Goal: Task Accomplishment & Management: Manage account settings

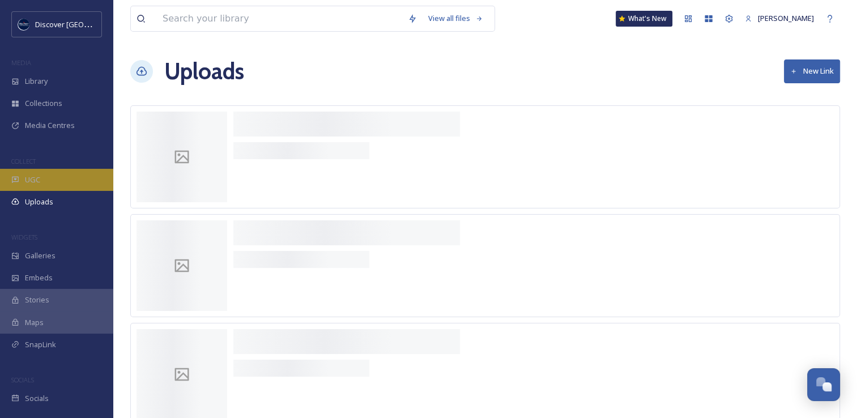
scroll to position [2888, 0]
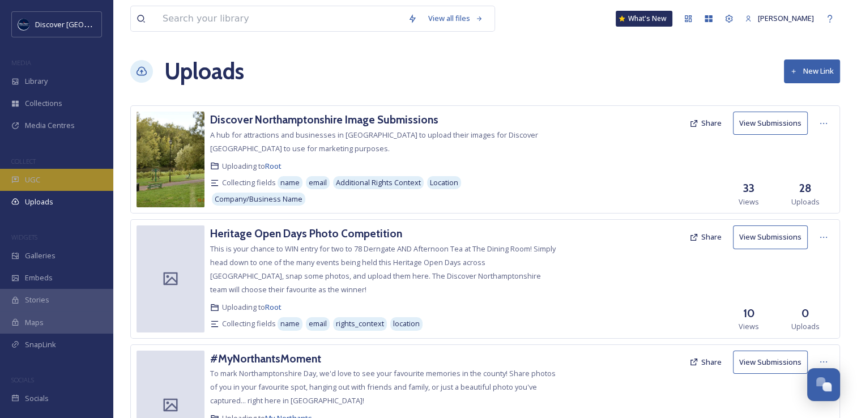
click at [46, 179] on div "UGC" at bounding box center [56, 180] width 113 height 22
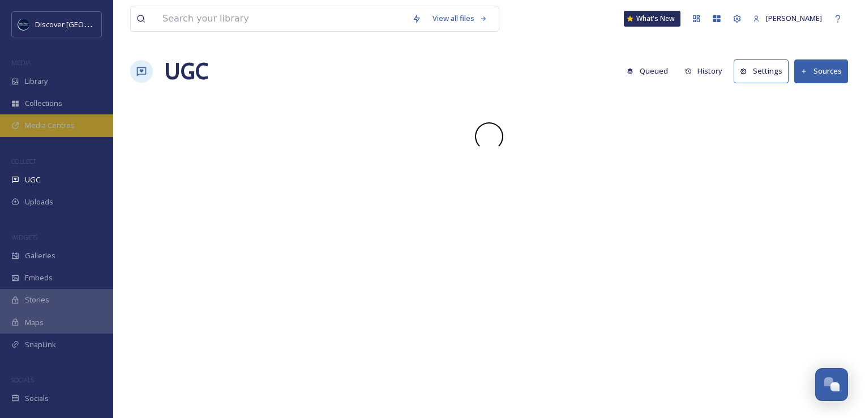
click at [48, 122] on span "Media Centres" at bounding box center [50, 125] width 50 height 11
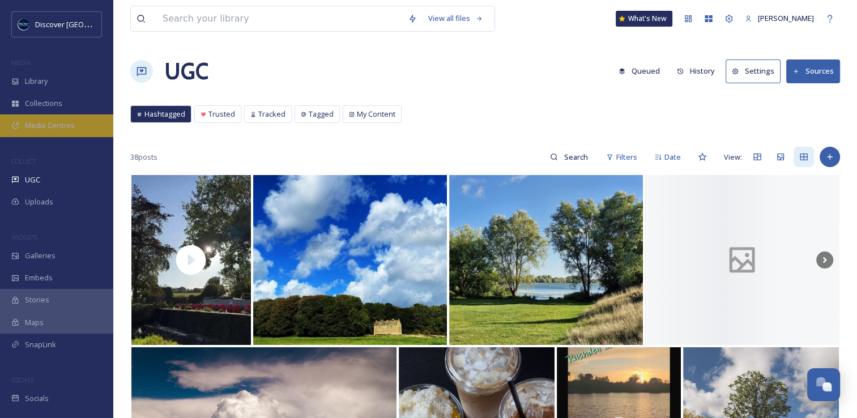
click at [48, 128] on span "Media Centres" at bounding box center [50, 125] width 50 height 11
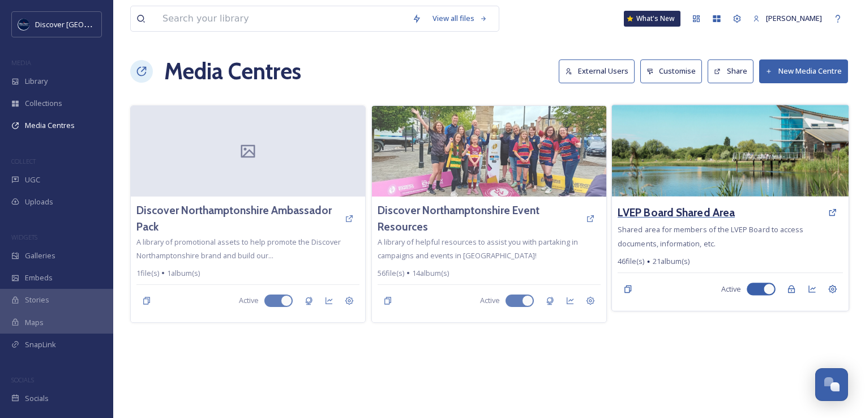
click at [673, 209] on h3 "LVEP Board Shared Area" at bounding box center [676, 212] width 117 height 16
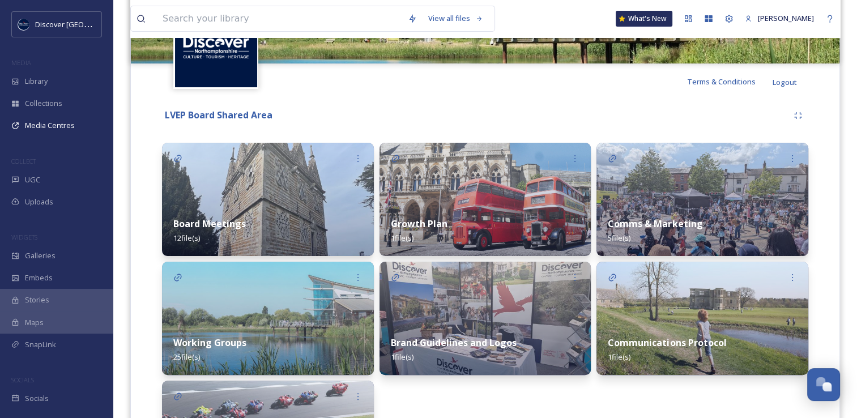
scroll to position [310, 0]
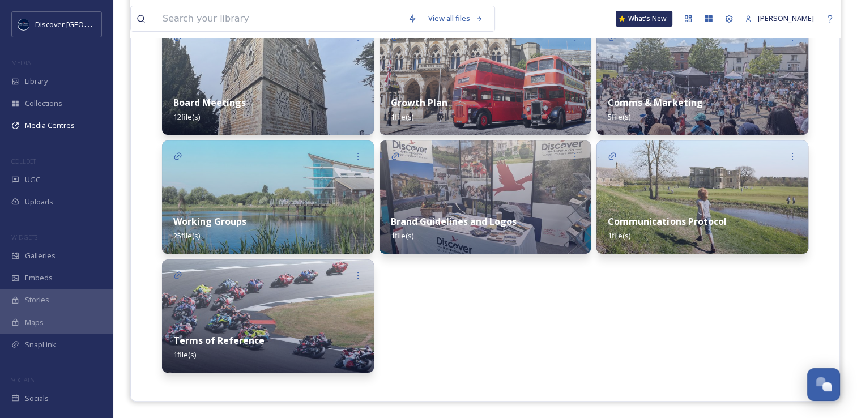
click at [220, 105] on strong "Board Meetings" at bounding box center [209, 102] width 72 height 12
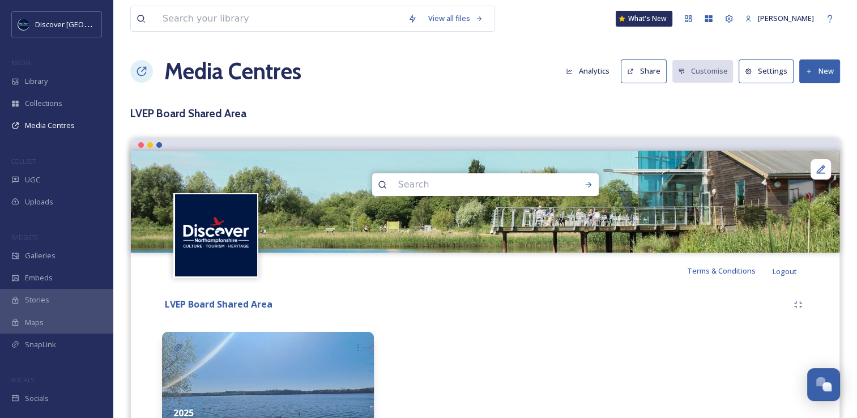
scroll to position [113, 0]
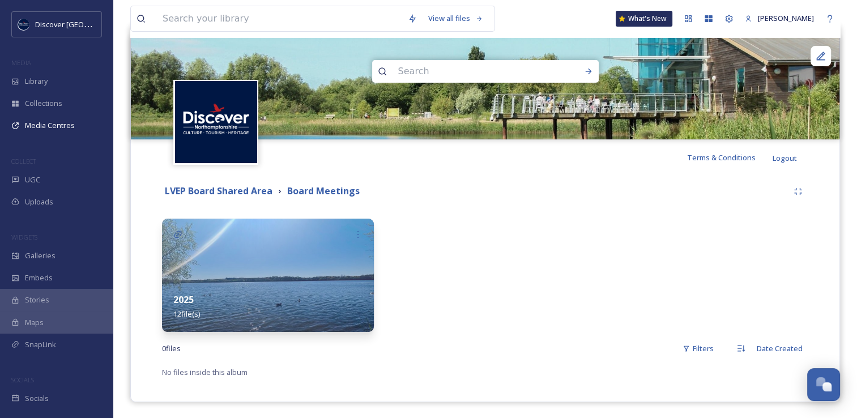
click at [306, 282] on div "2025 12 file(s)" at bounding box center [268, 306] width 212 height 50
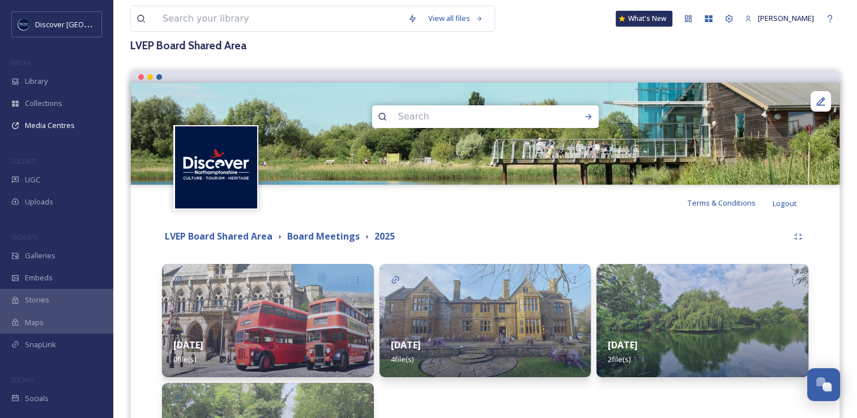
scroll to position [170, 0]
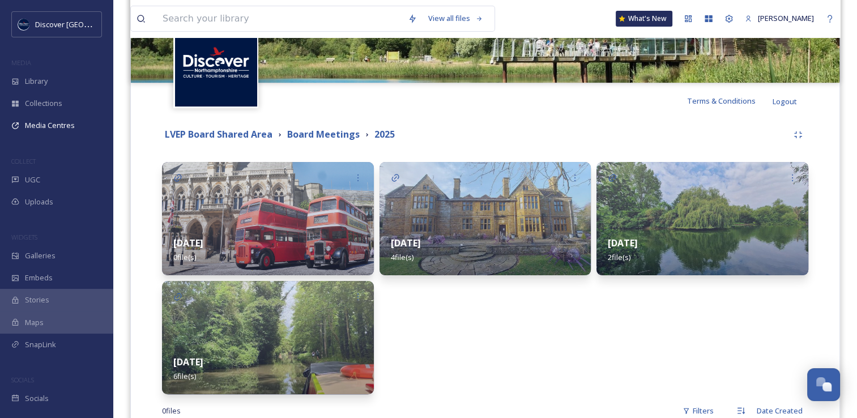
click at [297, 340] on img at bounding box center [268, 337] width 212 height 113
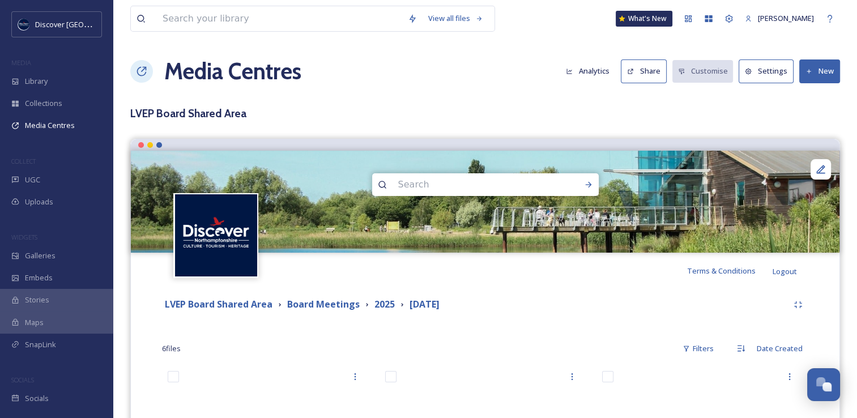
click at [811, 72] on icon at bounding box center [808, 71] width 7 height 7
click at [806, 98] on span "Add Files" at bounding box center [812, 97] width 31 height 11
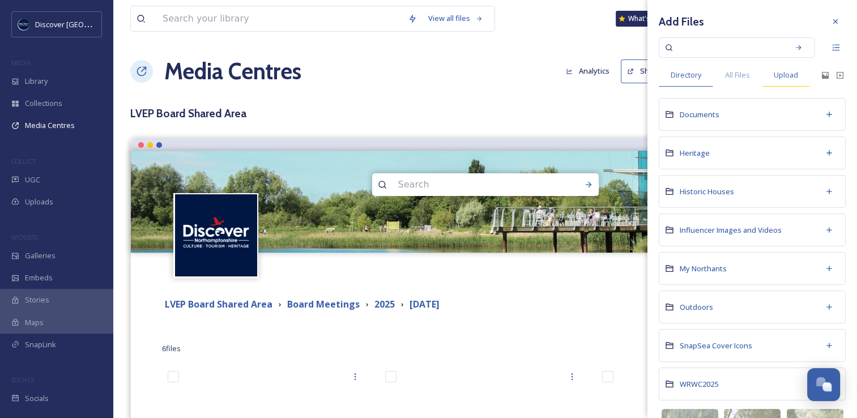
click at [788, 76] on span "Upload" at bounding box center [785, 75] width 24 height 11
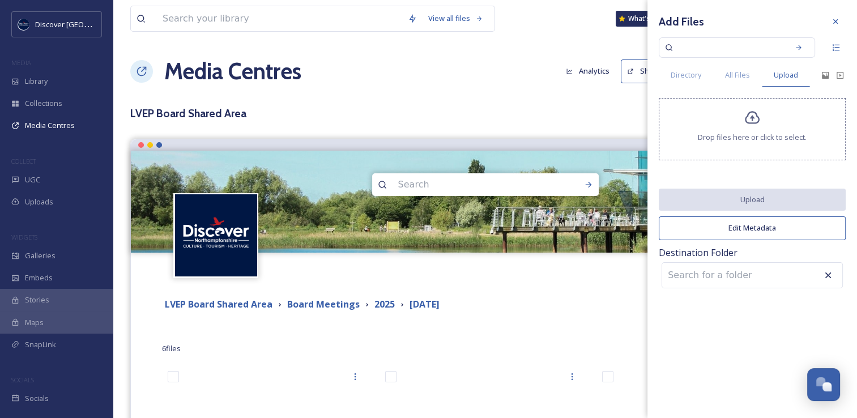
click at [738, 132] on span "Drop files here or click to select." at bounding box center [751, 137] width 109 height 11
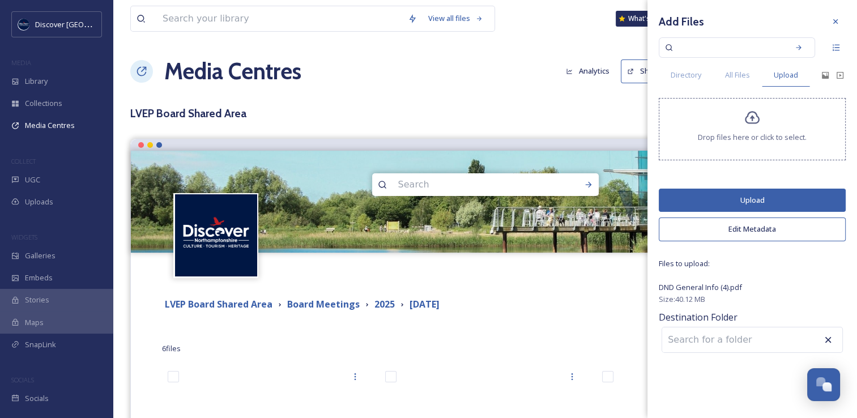
click at [705, 339] on input at bounding box center [724, 339] width 125 height 25
type input "d"
click at [770, 280] on div "DND General Info (4).pdf" at bounding box center [751, 287] width 187 height 14
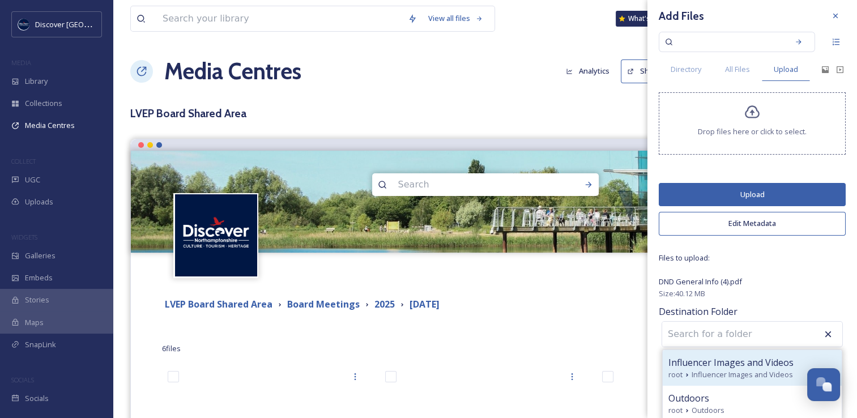
scroll to position [7, 0]
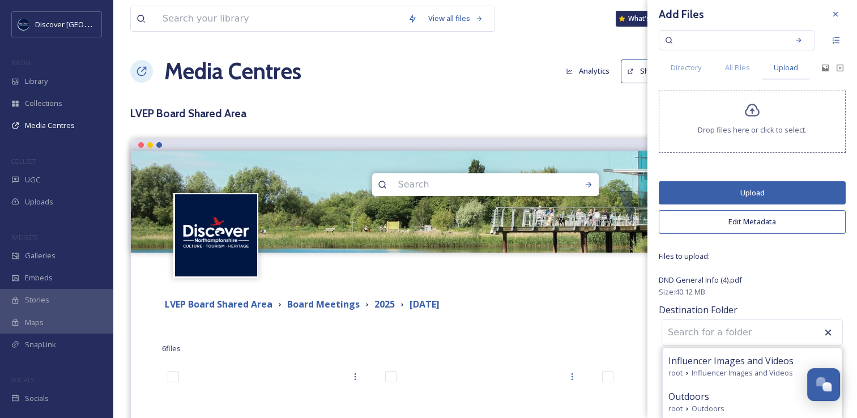
click at [745, 190] on button "Upload" at bounding box center [751, 192] width 187 height 23
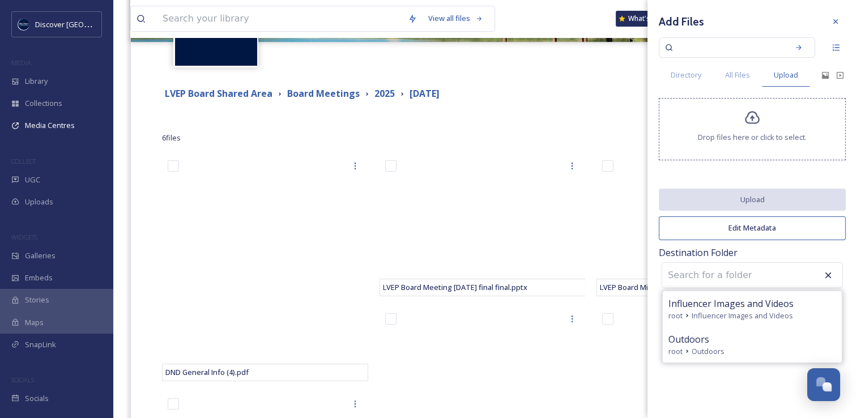
scroll to position [226, 0]
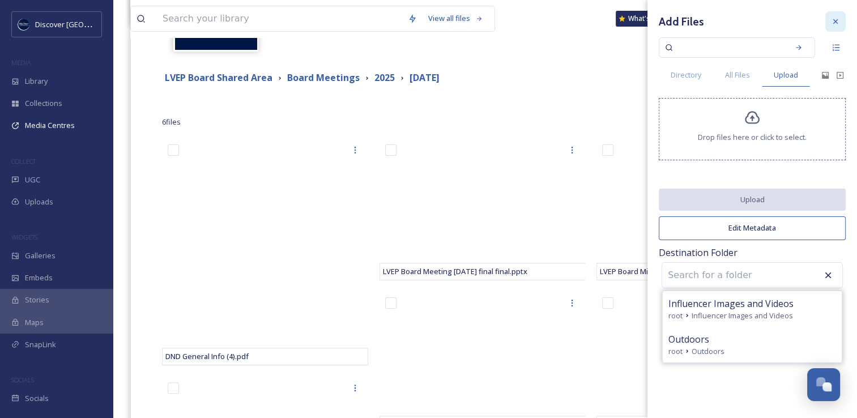
click at [833, 22] on icon at bounding box center [835, 21] width 9 height 9
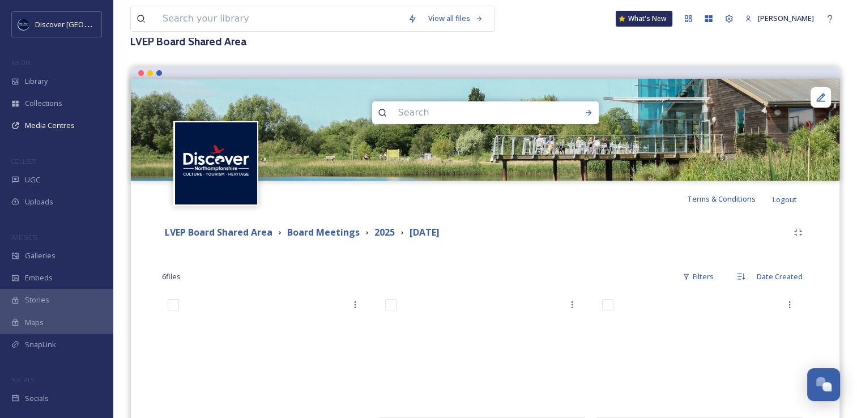
scroll to position [0, 0]
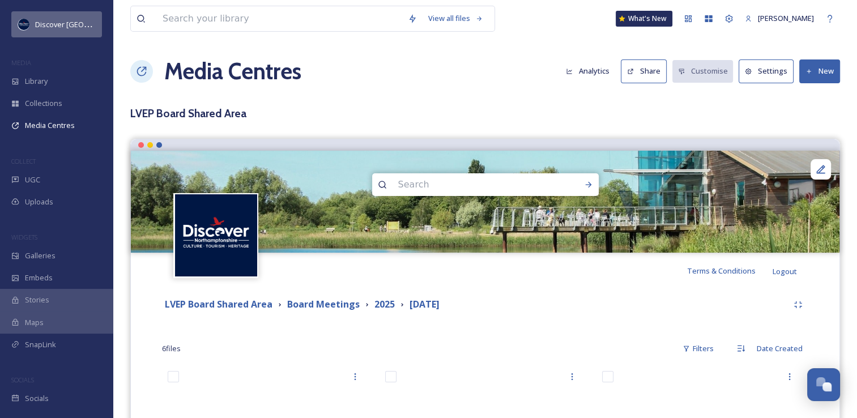
click at [63, 23] on span "Discover [GEOGRAPHIC_DATA]" at bounding box center [86, 24] width 103 height 11
click at [752, 24] on div "[PERSON_NAME]" at bounding box center [779, 18] width 80 height 22
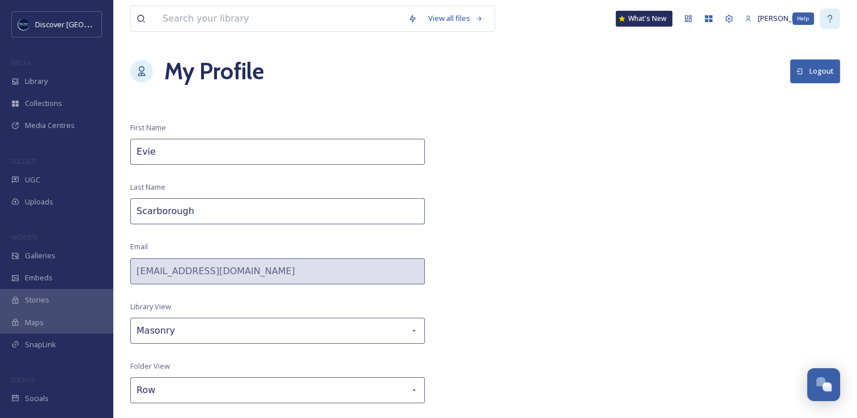
click at [827, 23] on div "Help" at bounding box center [829, 18] width 20 height 20
click at [73, 123] on span "Media Centres" at bounding box center [50, 125] width 50 height 11
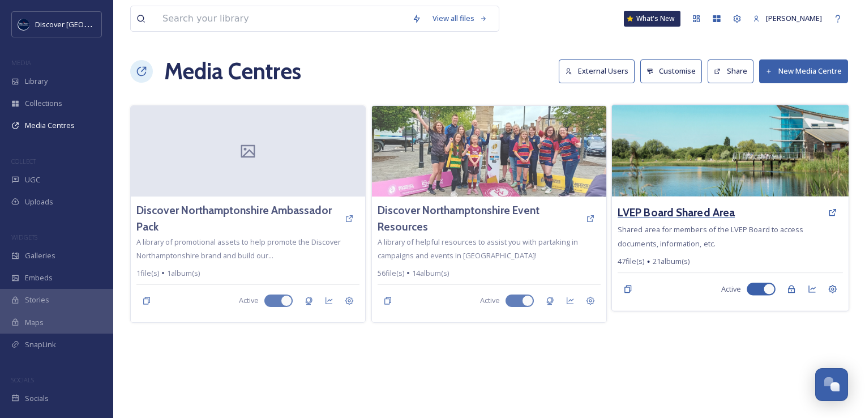
click at [684, 209] on h3 "LVEP Board Shared Area" at bounding box center [676, 212] width 117 height 16
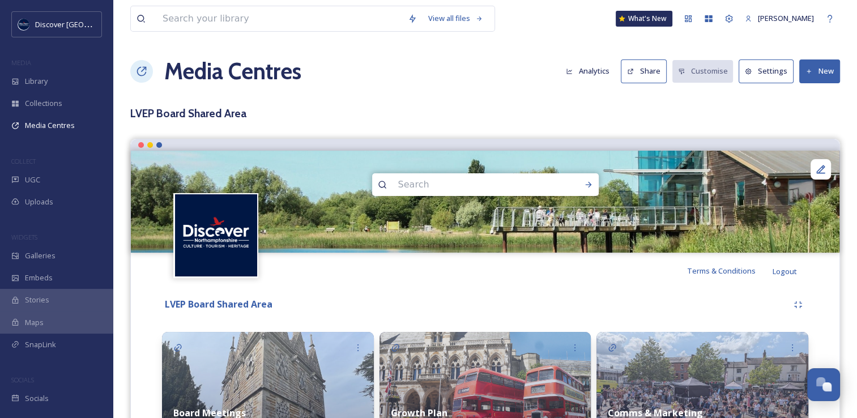
click at [628, 72] on button "Share" at bounding box center [643, 70] width 46 height 23
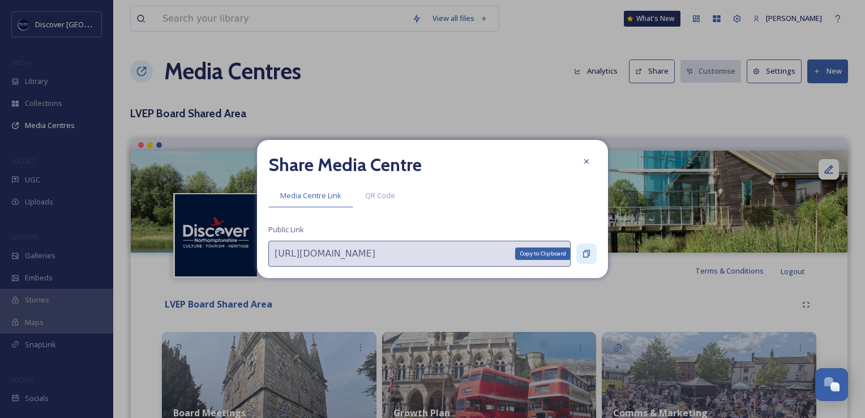
click at [590, 256] on icon at bounding box center [586, 253] width 9 height 9
click at [580, 156] on div at bounding box center [586, 161] width 20 height 20
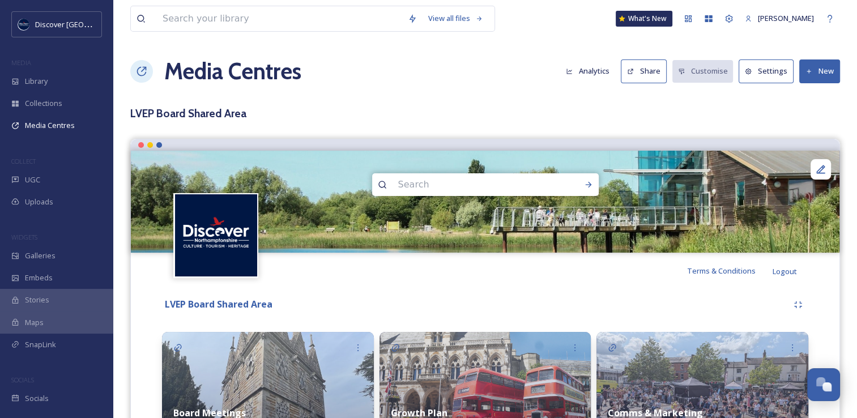
click at [645, 78] on button "Share" at bounding box center [643, 70] width 46 height 23
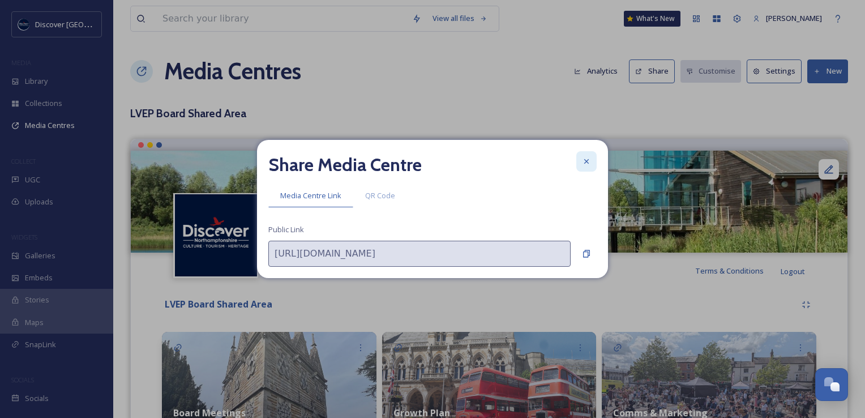
click at [583, 162] on icon at bounding box center [586, 161] width 9 height 9
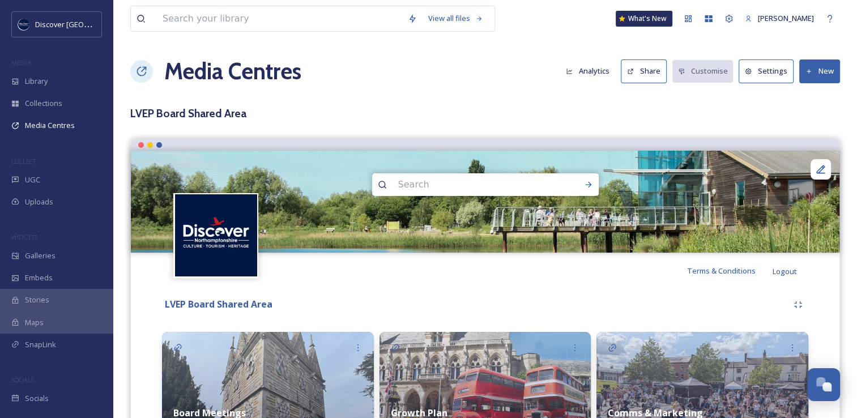
click at [768, 76] on button "Settings" at bounding box center [765, 70] width 55 height 23
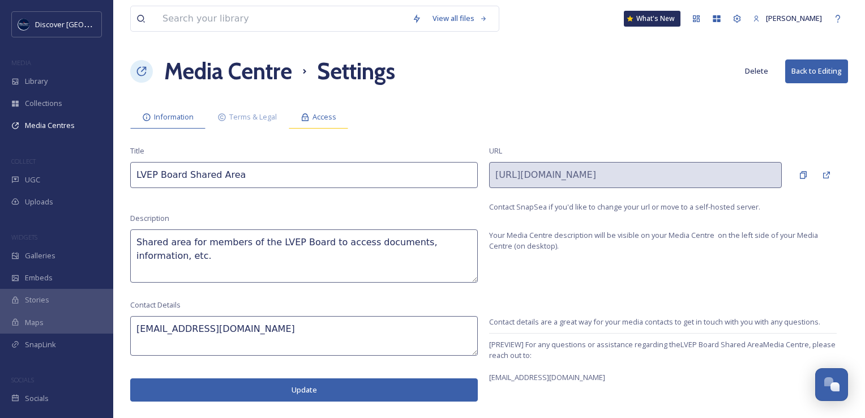
click at [328, 121] on span "Access" at bounding box center [325, 117] width 24 height 11
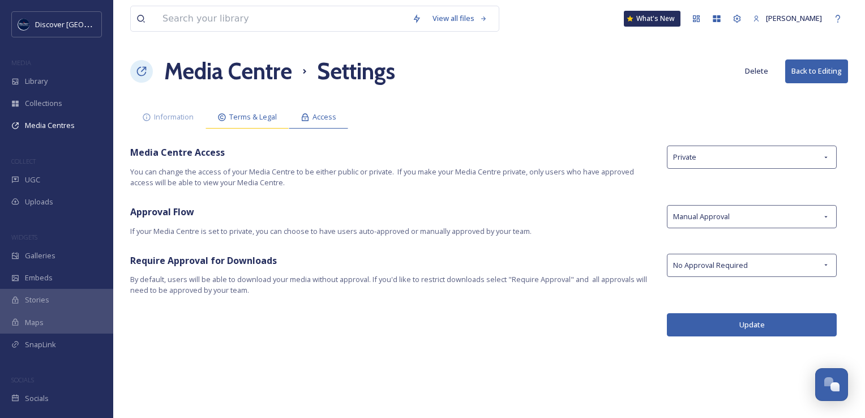
click at [260, 121] on span "Terms & Legal" at bounding box center [253, 117] width 48 height 11
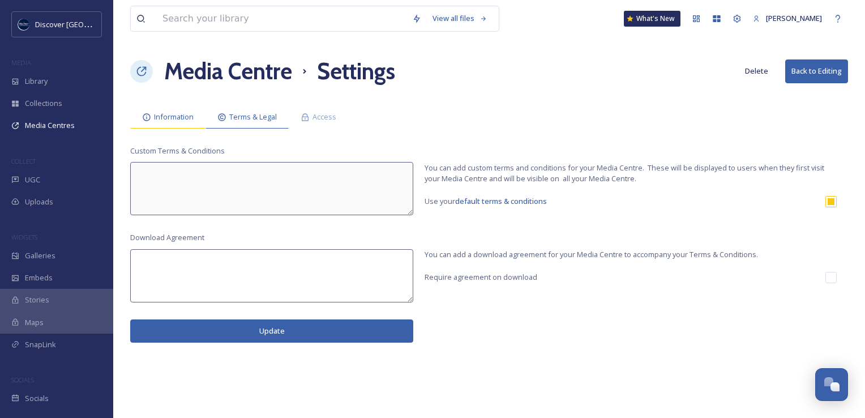
click at [193, 121] on span "Information" at bounding box center [174, 117] width 40 height 11
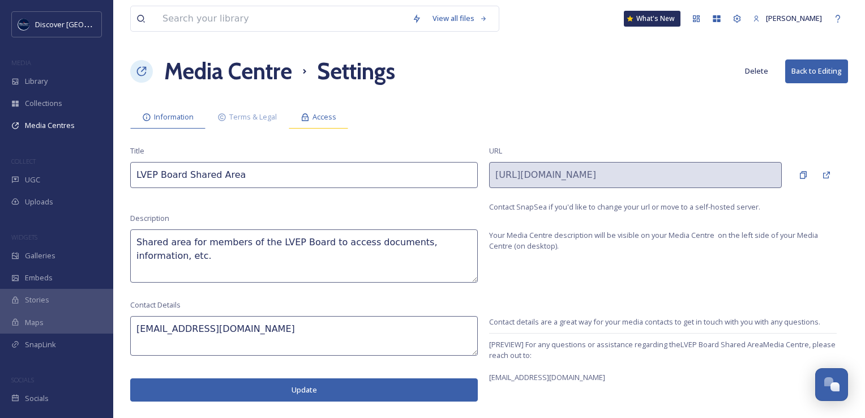
click at [326, 118] on span "Access" at bounding box center [325, 117] width 24 height 11
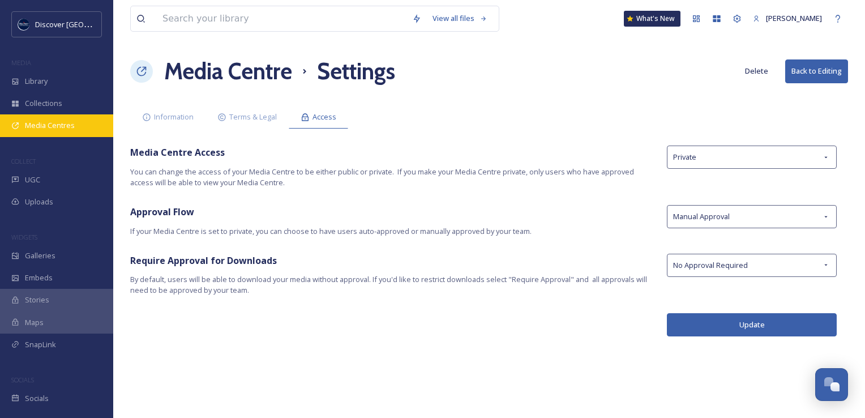
click at [81, 130] on div "Media Centres" at bounding box center [56, 125] width 113 height 22
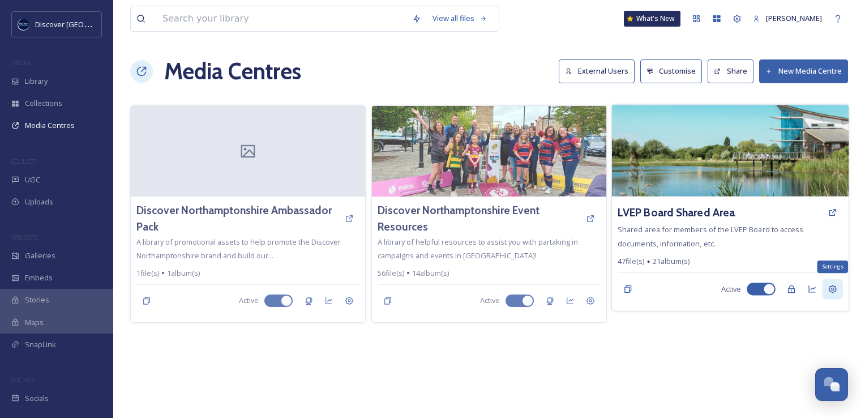
click at [827, 290] on div "Settings" at bounding box center [833, 289] width 20 height 20
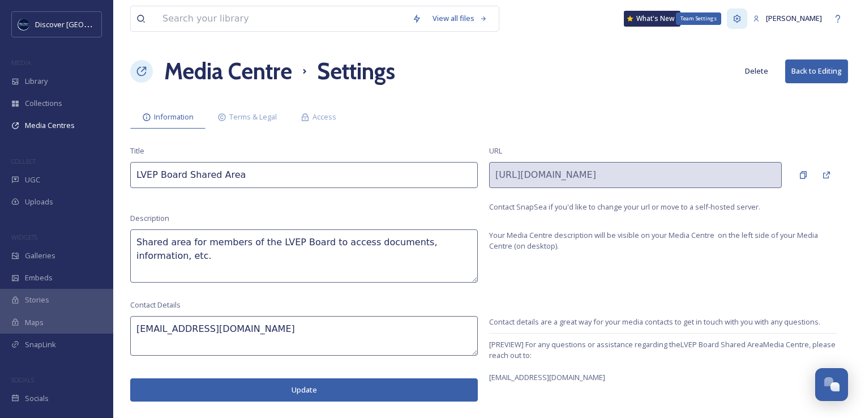
click at [733, 16] on icon at bounding box center [737, 18] width 9 height 9
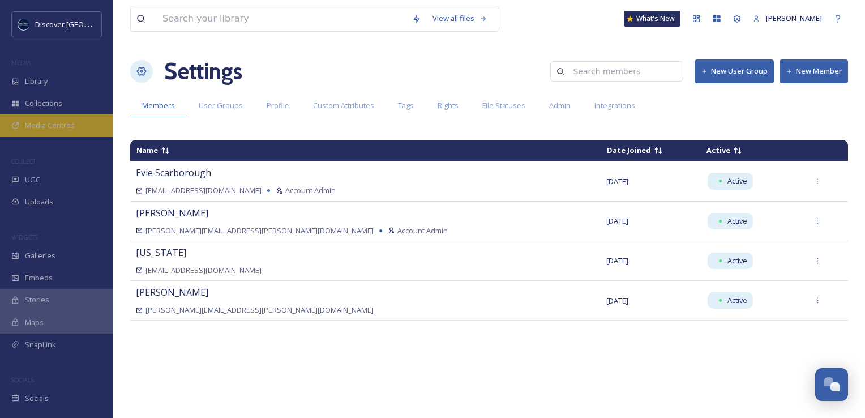
click at [39, 131] on div "Media Centres" at bounding box center [56, 125] width 113 height 22
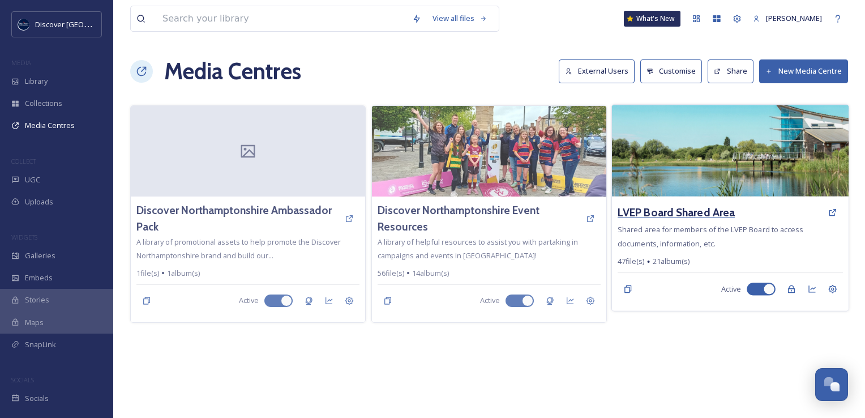
click at [660, 211] on h3 "LVEP Board Shared Area" at bounding box center [676, 212] width 117 height 16
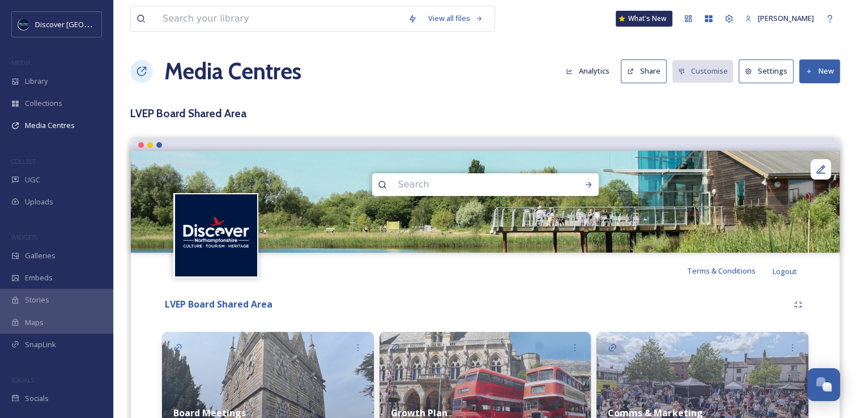
click at [600, 75] on button "Analytics" at bounding box center [587, 71] width 55 height 22
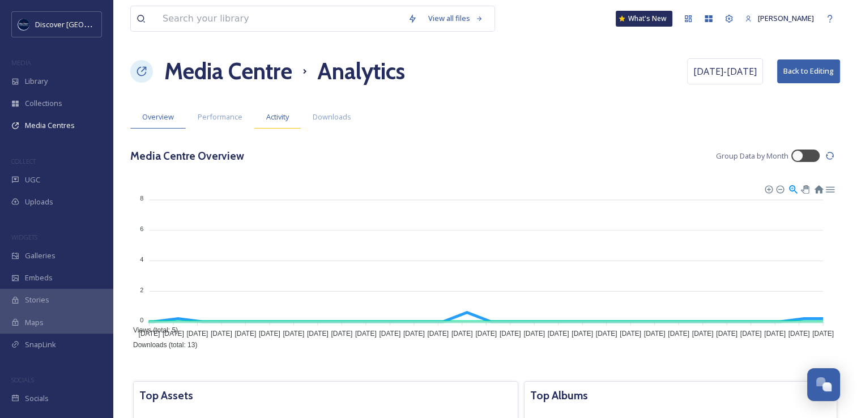
click at [267, 119] on span "Activity" at bounding box center [277, 117] width 23 height 11
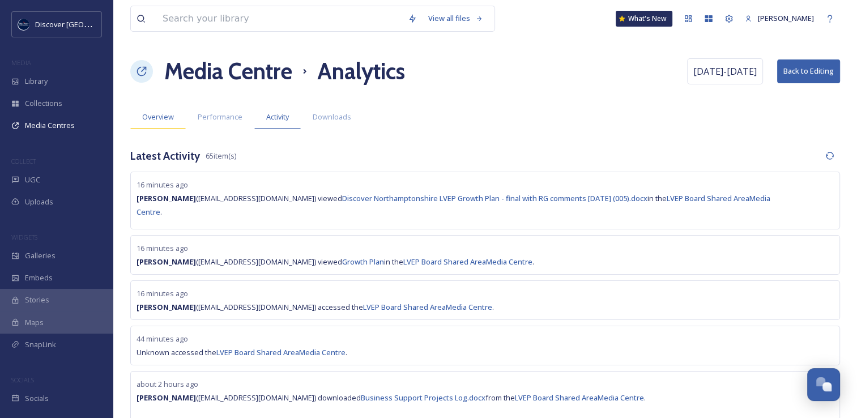
click at [159, 114] on span "Overview" at bounding box center [158, 117] width 32 height 11
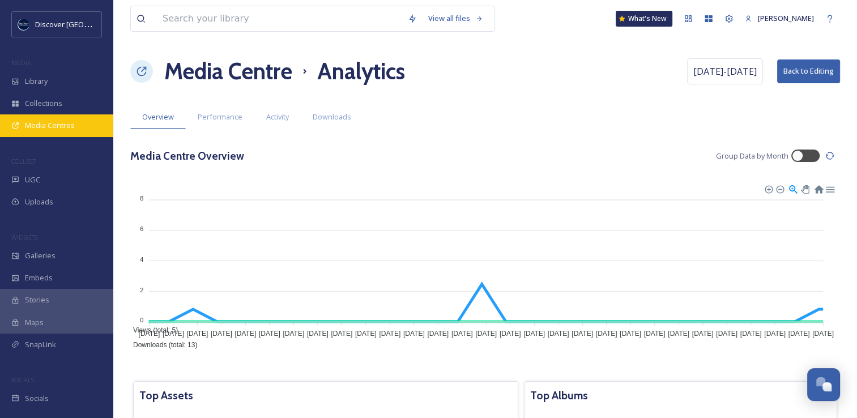
click at [87, 126] on div "Media Centres" at bounding box center [56, 125] width 113 height 22
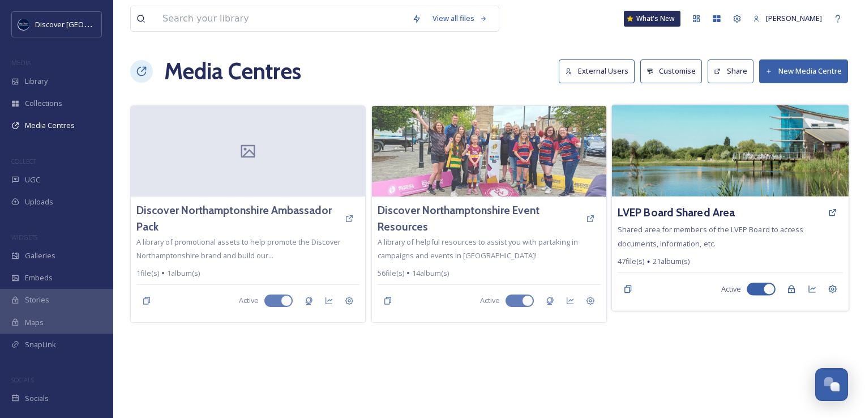
click at [684, 203] on div "LVEP Board Shared Area" at bounding box center [730, 212] width 225 height 20
click at [679, 212] on h3 "LVEP Board Shared Area" at bounding box center [676, 212] width 117 height 16
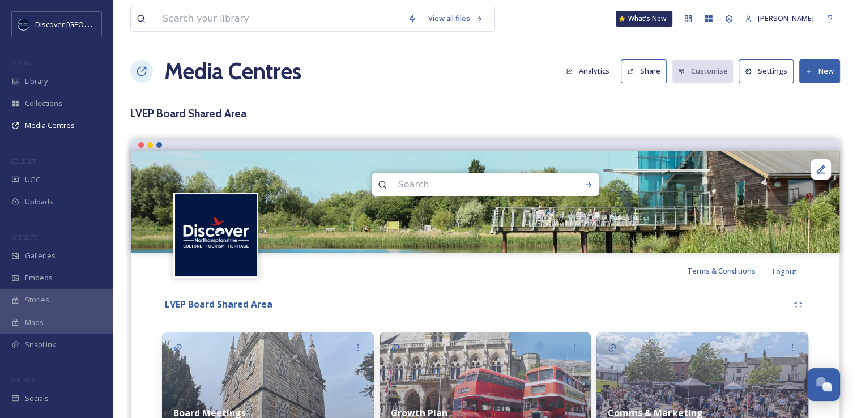
click at [822, 82] on button "New" at bounding box center [819, 70] width 41 height 23
click at [754, 117] on h3 "LVEP Board Shared Area" at bounding box center [484, 113] width 709 height 16
click at [821, 173] on icon at bounding box center [820, 169] width 8 height 8
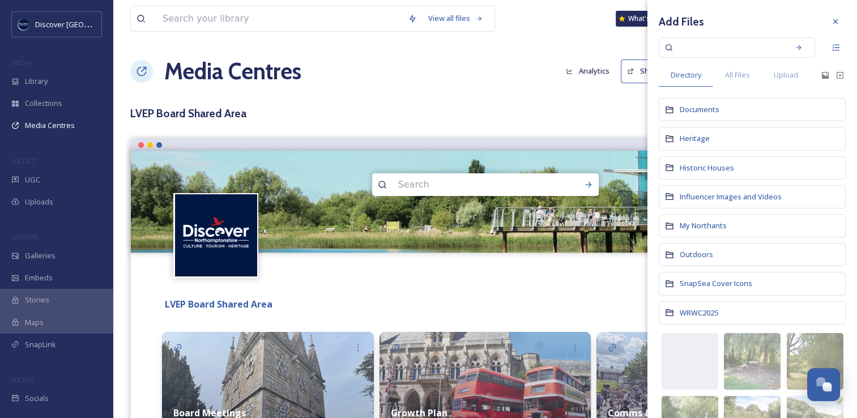
click at [840, 21] on div "Add Files Directory All Files Upload Documents Heritage Historic Houses Influen…" at bounding box center [751, 401] width 209 height 803
click at [833, 22] on div at bounding box center [835, 21] width 20 height 20
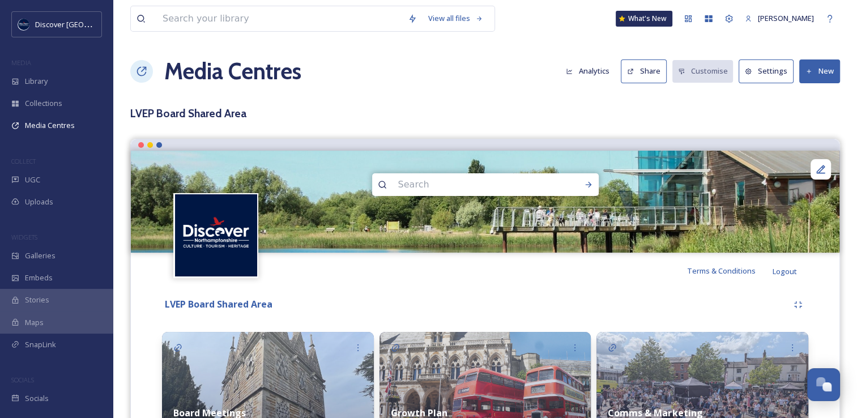
click at [638, 74] on button "Share" at bounding box center [643, 70] width 46 height 23
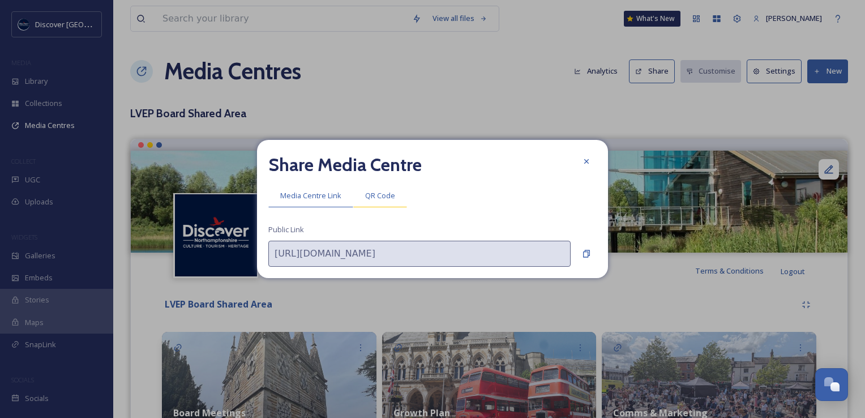
click at [374, 197] on span "QR Code" at bounding box center [380, 195] width 30 height 11
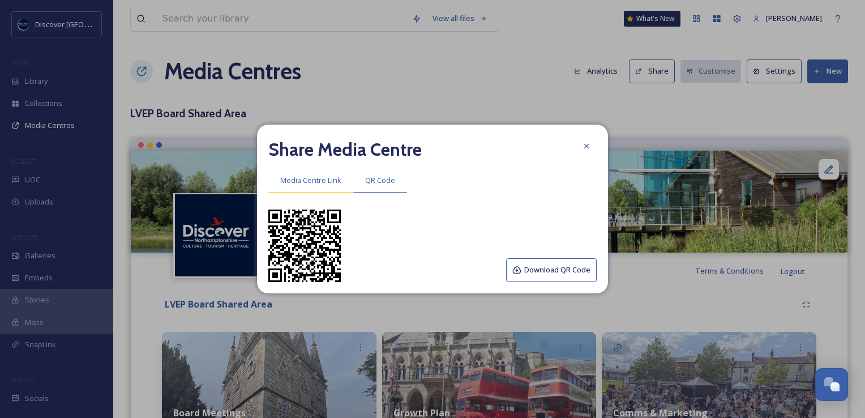
click at [307, 186] on span "Media Centre Link" at bounding box center [310, 180] width 61 height 11
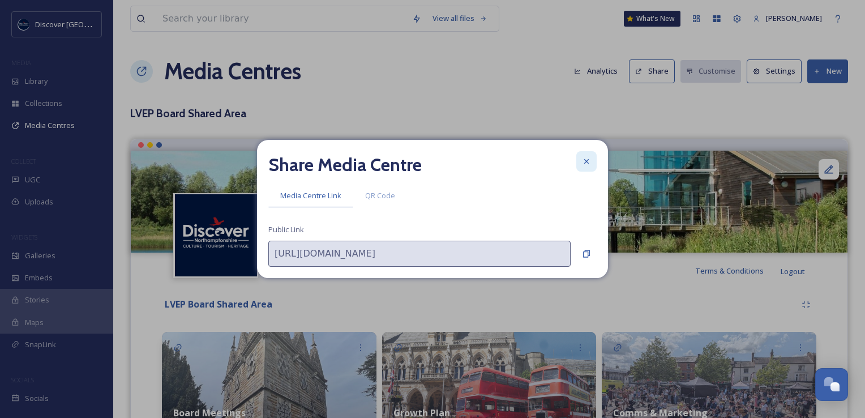
click at [584, 164] on icon at bounding box center [586, 161] width 9 height 9
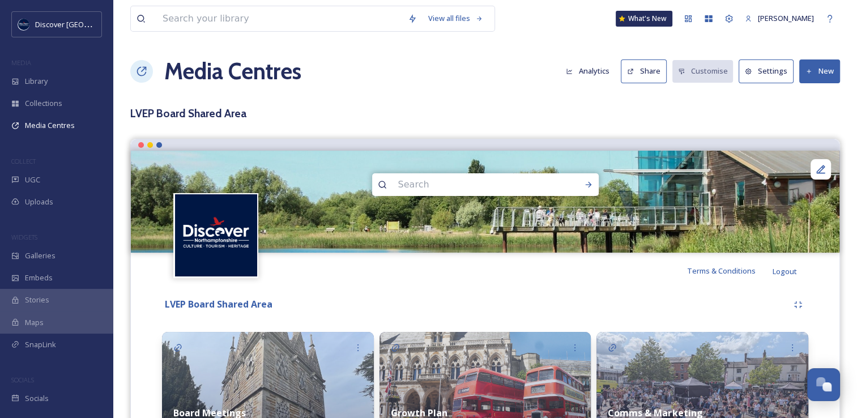
click at [763, 74] on button "Settings" at bounding box center [765, 70] width 55 height 23
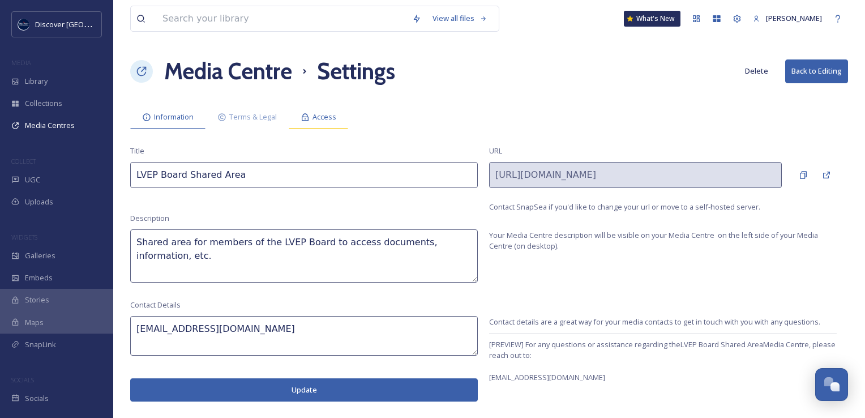
click at [302, 115] on icon at bounding box center [305, 117] width 9 height 9
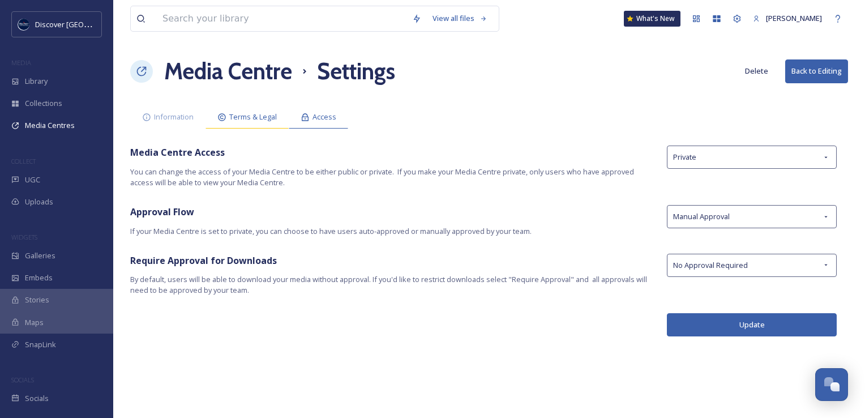
click at [244, 112] on span "Terms & Legal" at bounding box center [253, 117] width 48 height 11
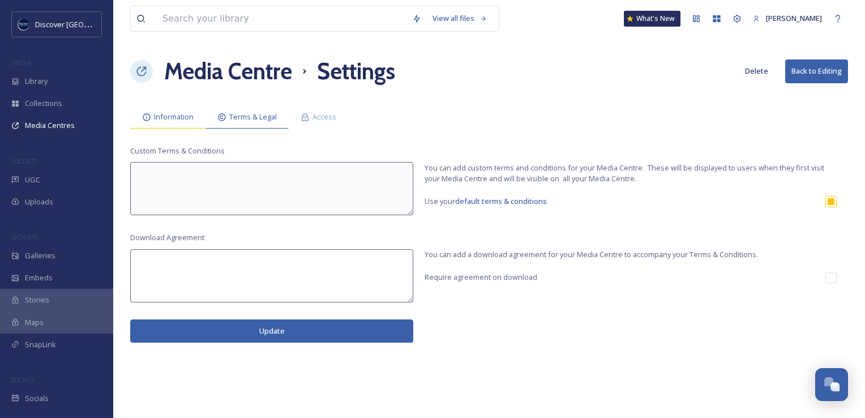
click at [189, 122] on div "Information" at bounding box center [167, 116] width 75 height 23
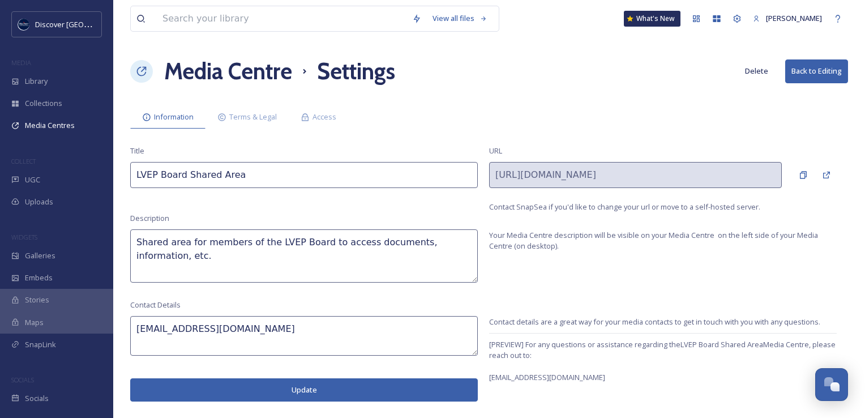
click at [137, 70] on icon at bounding box center [142, 72] width 10 height 10
click at [57, 127] on span "Media Centres" at bounding box center [50, 125] width 50 height 11
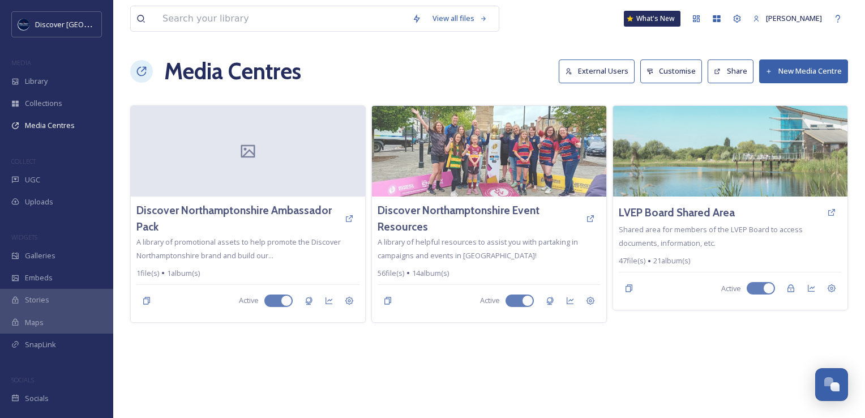
drag, startPoint x: 669, startPoint y: 212, endPoint x: 644, endPoint y: 386, distance: 176.2
click at [644, 386] on div "View all files What's New [PERSON_NAME] Media Centres External Users Customise …" at bounding box center [489, 209] width 752 height 418
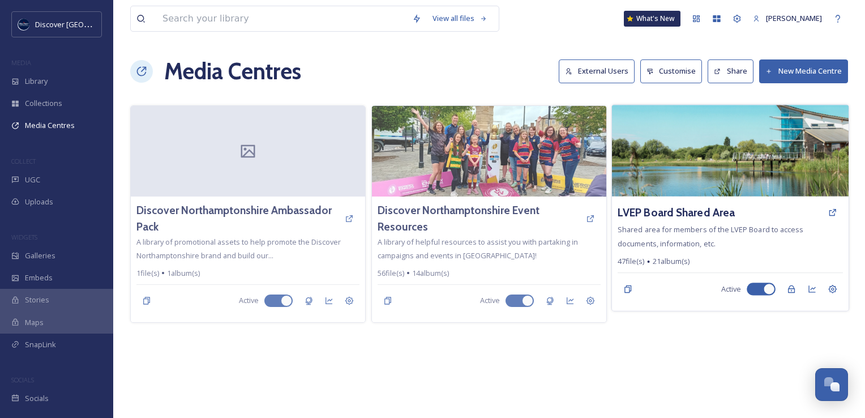
click at [747, 224] on div "LVEP Board Shared Area Shared area for members of the LVEP Board to access docu…" at bounding box center [730, 253] width 237 height 114
click at [658, 214] on h3 "LVEP Board Shared Area" at bounding box center [676, 212] width 117 height 16
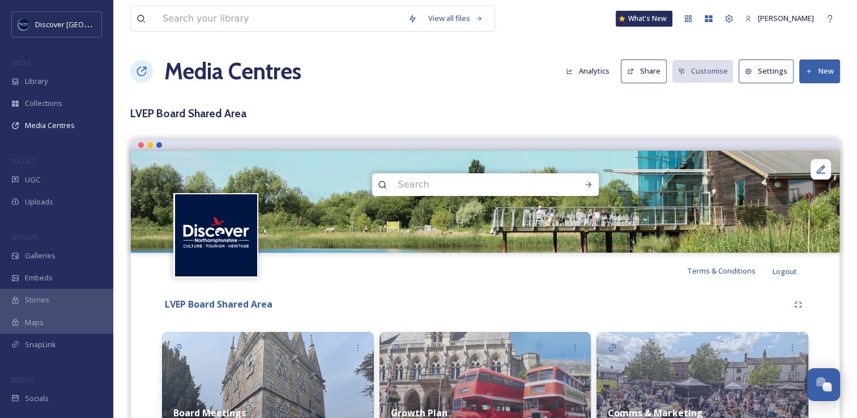
scroll to position [113, 0]
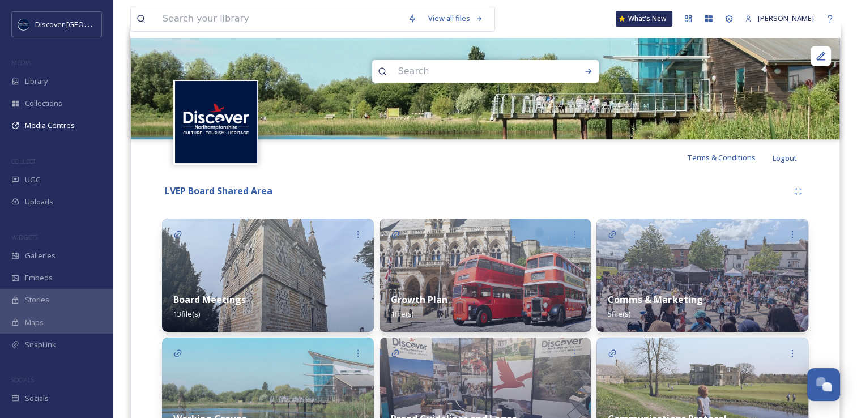
click at [669, 301] on strong "Comms & Marketing" at bounding box center [654, 299] width 95 height 12
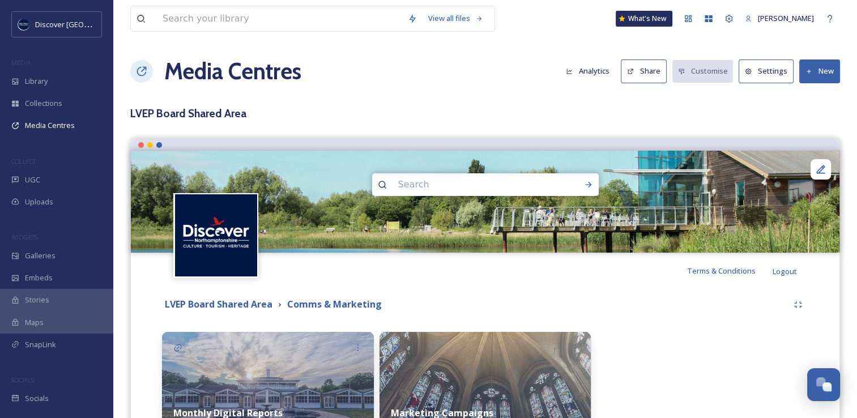
click at [756, 67] on button "Settings" at bounding box center [765, 70] width 55 height 23
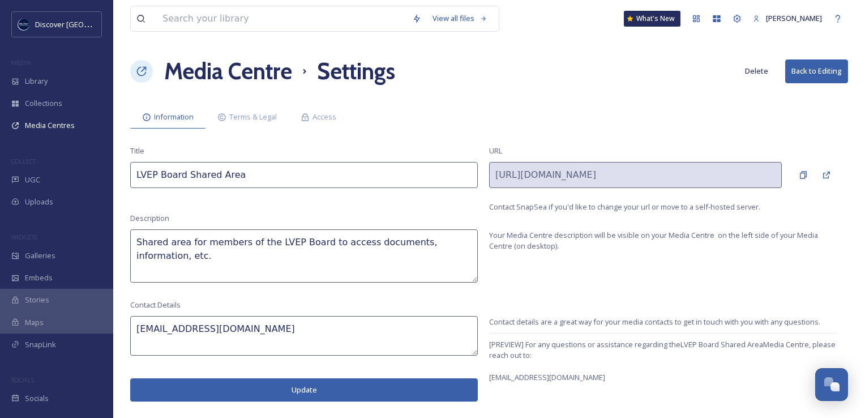
click at [315, 129] on div "View all files What's New [PERSON_NAME] Media Centre Settings Delete Back to Ed…" at bounding box center [489, 209] width 752 height 418
click at [317, 121] on span "Access" at bounding box center [325, 117] width 24 height 11
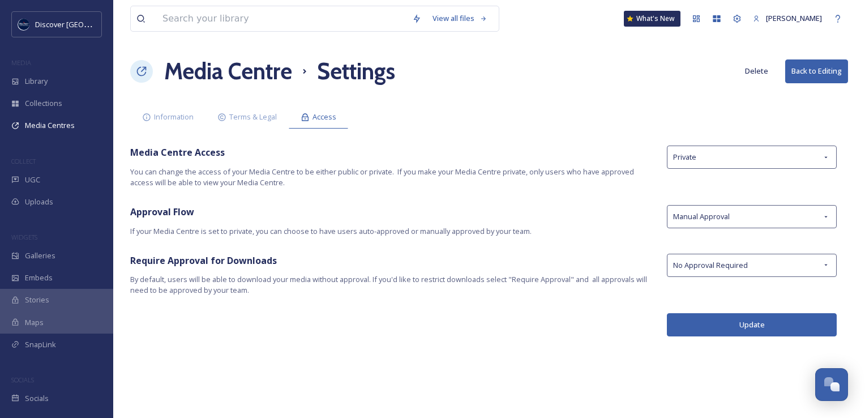
click at [805, 71] on button "Back to Editing" at bounding box center [816, 70] width 63 height 23
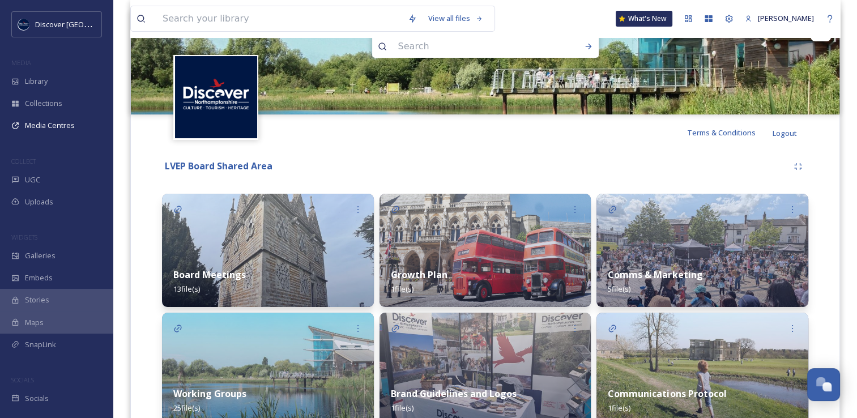
scroll to position [310, 0]
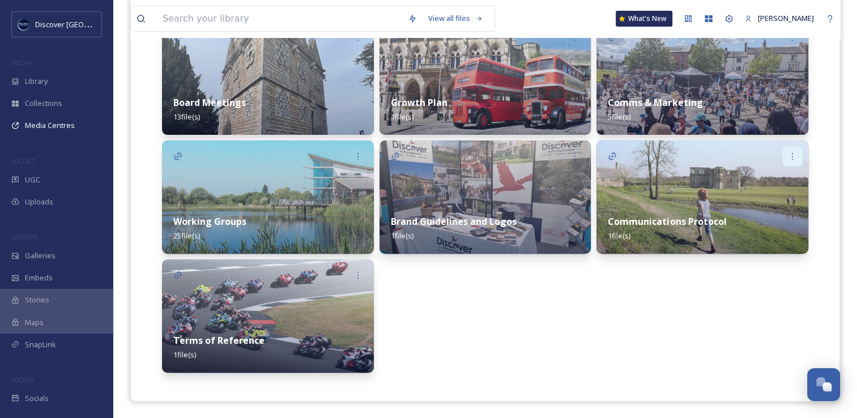
click at [790, 157] on icon at bounding box center [791, 156] width 9 height 9
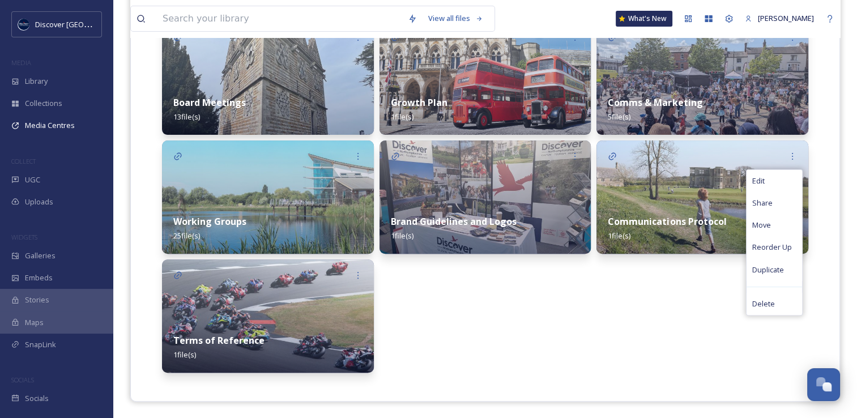
click at [723, 307] on div "Comms & Marketing 5 file(s) Edit Share Move Reorder Up Duplicate Delete Communi…" at bounding box center [702, 197] width 212 height 351
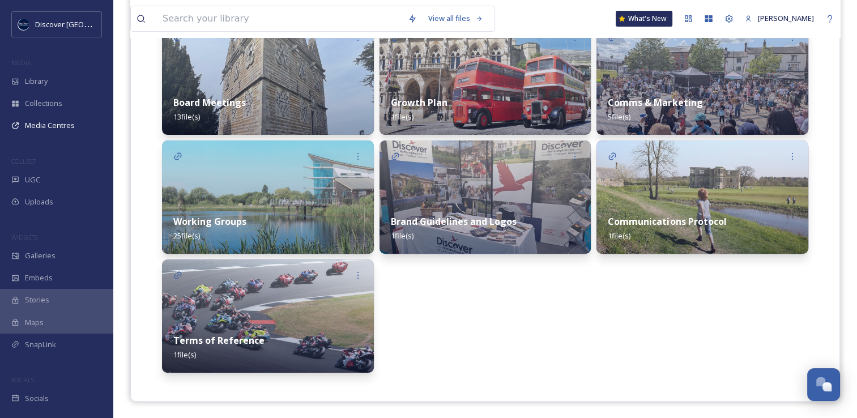
scroll to position [0, 0]
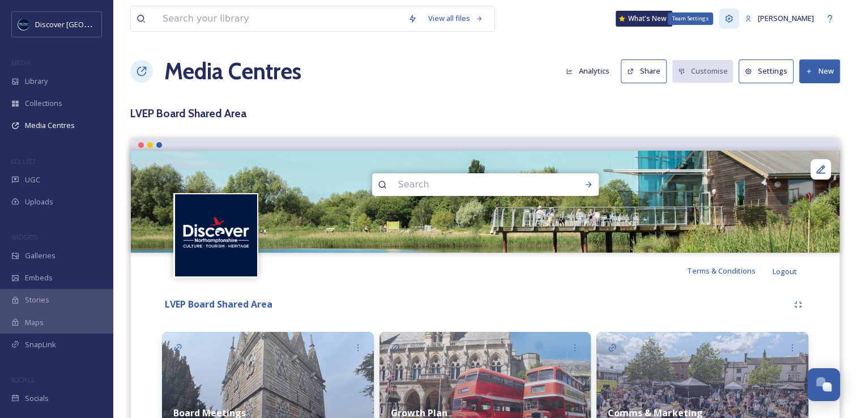
click at [724, 15] on icon at bounding box center [728, 18] width 9 height 9
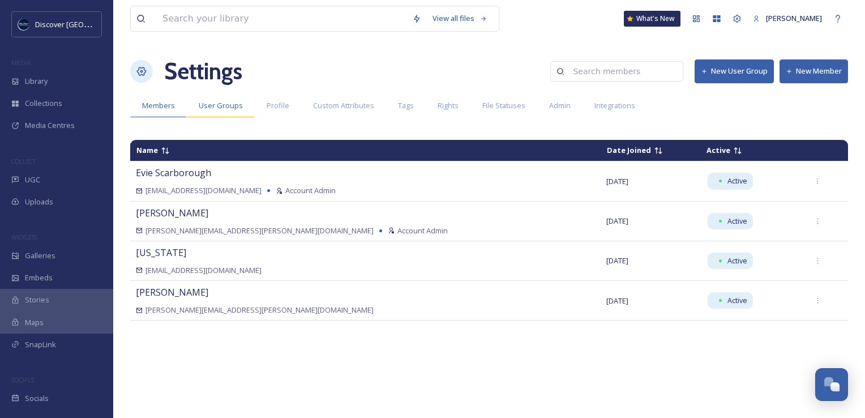
click at [236, 107] on span "User Groups" at bounding box center [221, 105] width 44 height 11
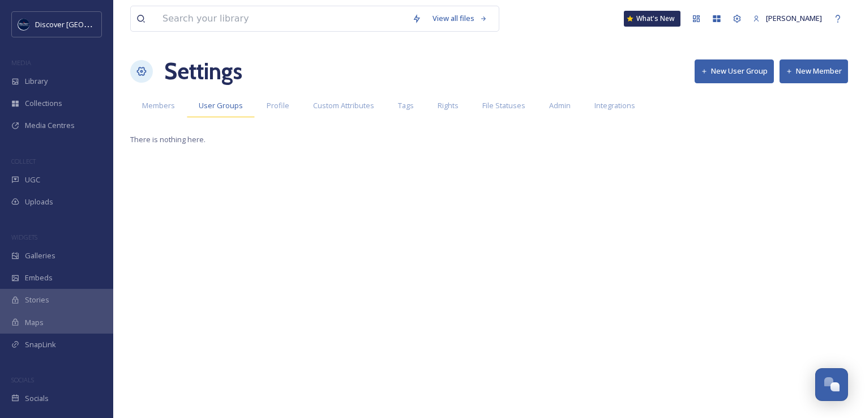
click at [249, 101] on div "User Groups" at bounding box center [221, 105] width 68 height 23
click at [432, 105] on div "Rights" at bounding box center [448, 105] width 45 height 23
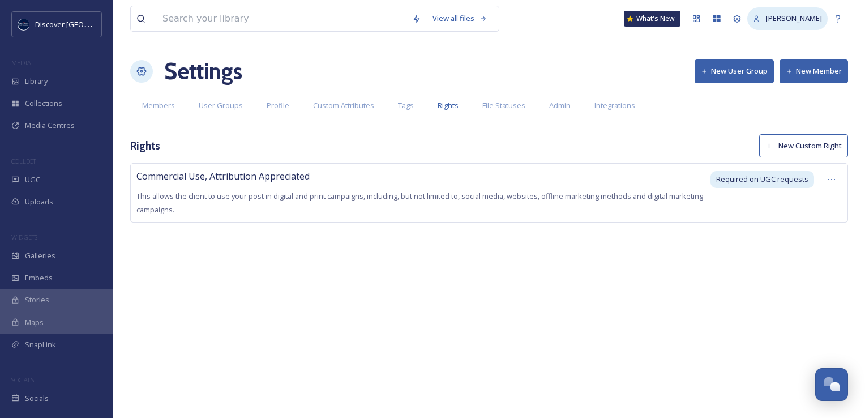
click at [797, 24] on div "[PERSON_NAME]" at bounding box center [794, 18] width 56 height 11
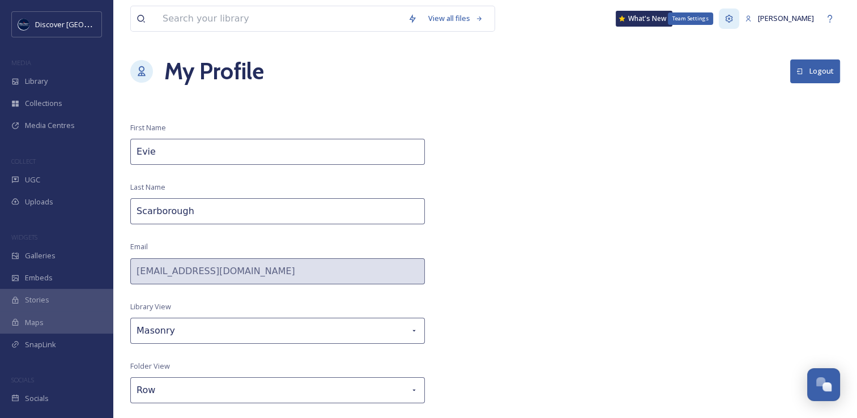
click at [725, 20] on icon at bounding box center [728, 18] width 7 height 7
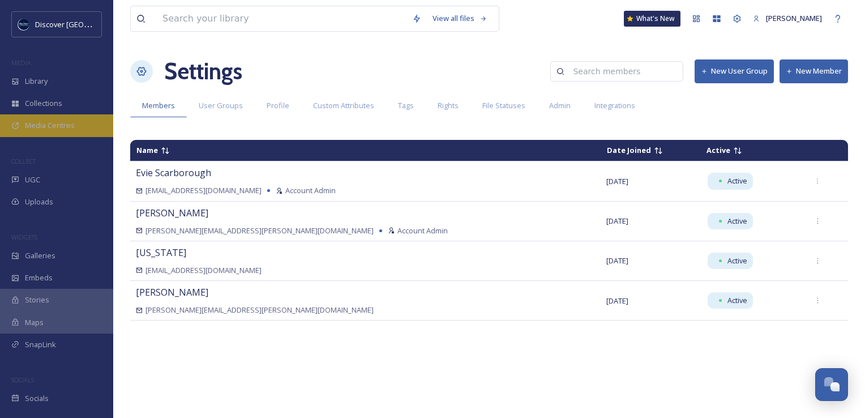
click at [54, 126] on span "Media Centres" at bounding box center [50, 125] width 50 height 11
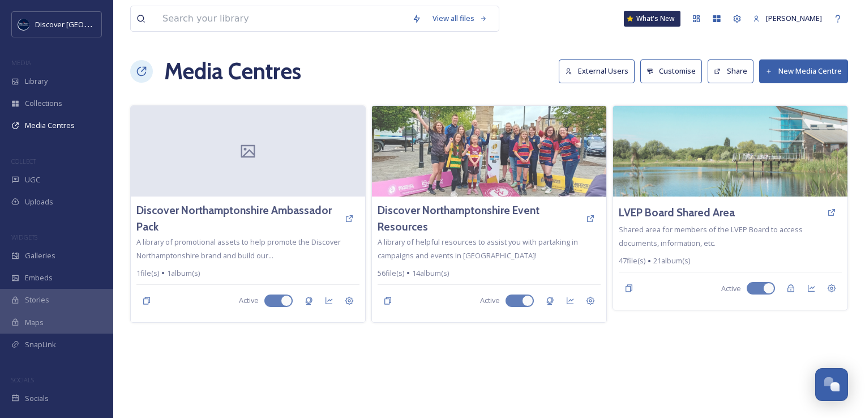
click at [143, 72] on icon at bounding box center [141, 71] width 11 height 11
click at [593, 72] on button "External Users" at bounding box center [597, 70] width 76 height 23
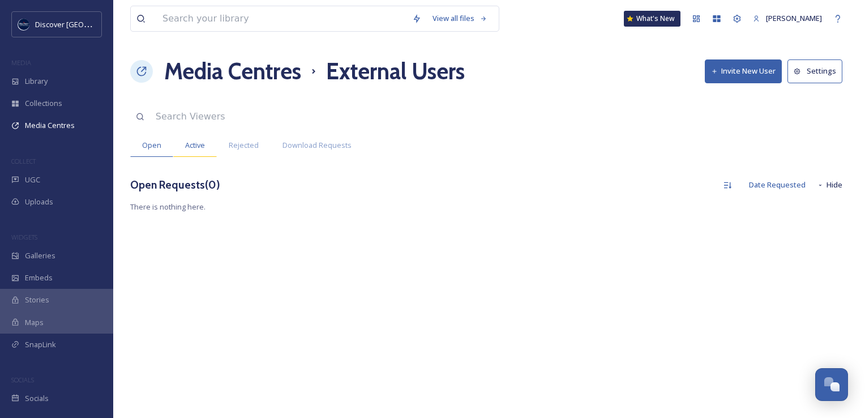
click at [195, 145] on span "Active" at bounding box center [195, 145] width 20 height 11
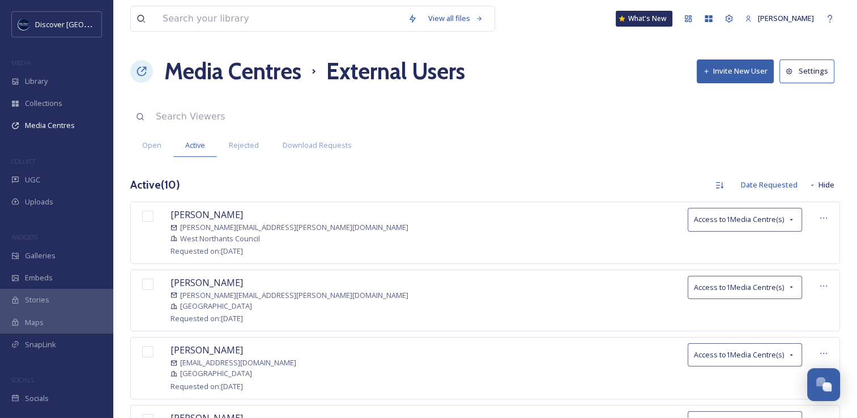
click at [734, 71] on button "Invite New User" at bounding box center [734, 70] width 77 height 23
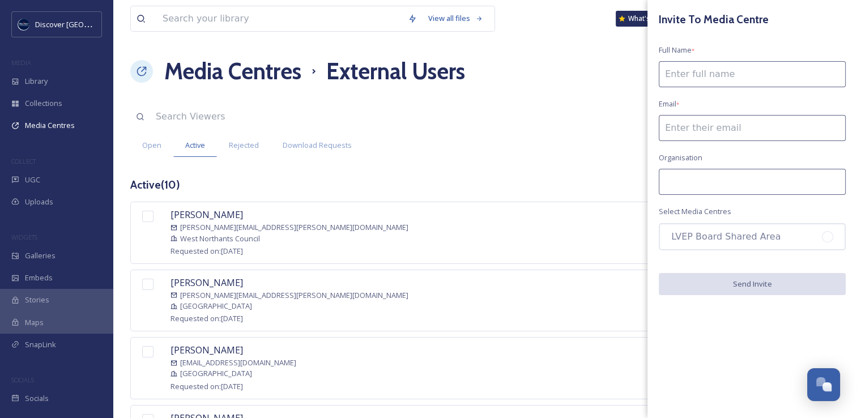
click at [696, 77] on input at bounding box center [751, 74] width 187 height 26
type input "[PERSON_NAME]"
click at [683, 132] on input at bounding box center [751, 128] width 187 height 26
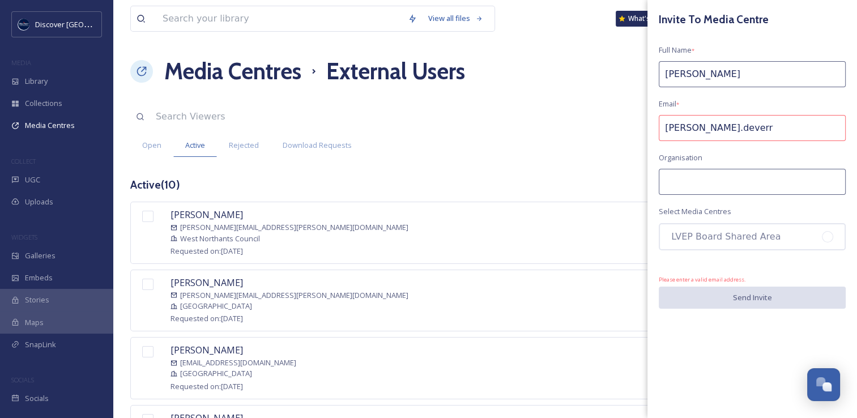
paste input "[PERSON_NAME][EMAIL_ADDRESS][PERSON_NAME][DOMAIN_NAME]"
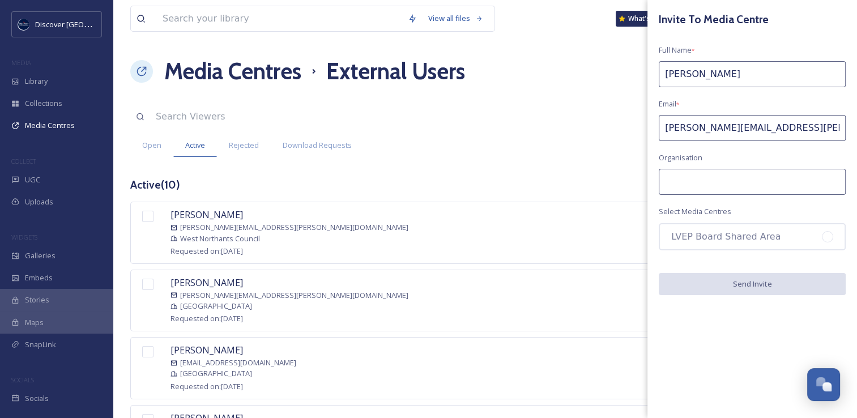
type input "[PERSON_NAME][EMAIL_ADDRESS][PERSON_NAME][DOMAIN_NAME]"
click at [723, 180] on input at bounding box center [751, 182] width 187 height 26
type input "West Northamptonshire Council"
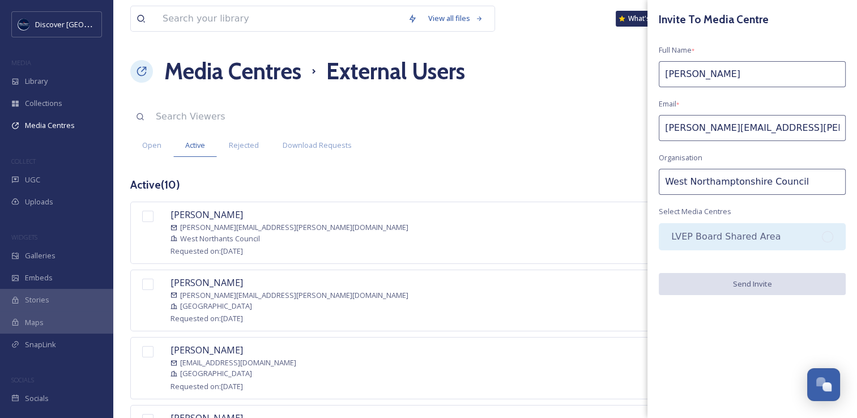
click at [687, 238] on div "LVEP Board Shared Area" at bounding box center [751, 236] width 187 height 27
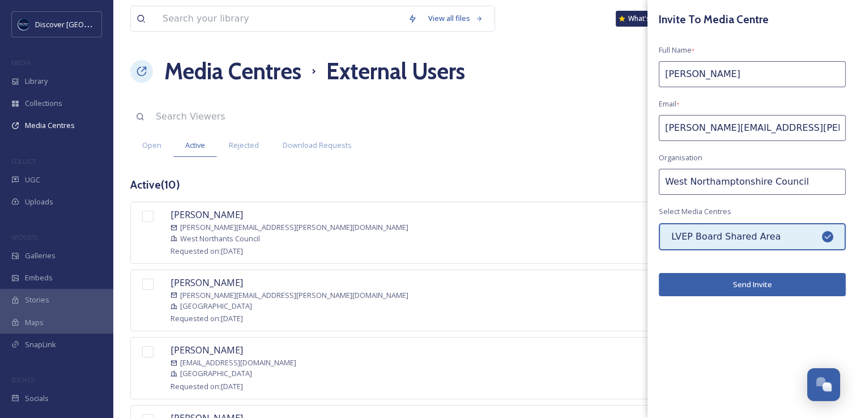
click at [714, 285] on button "Send Invite" at bounding box center [751, 284] width 187 height 23
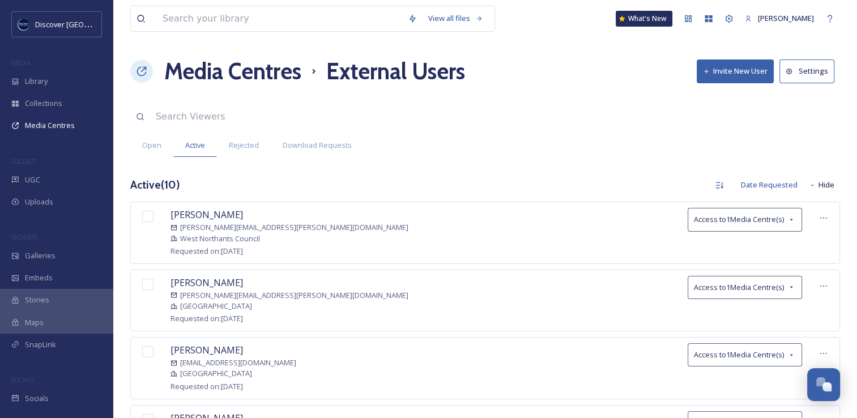
click at [733, 75] on button "Invite New User" at bounding box center [734, 70] width 77 height 23
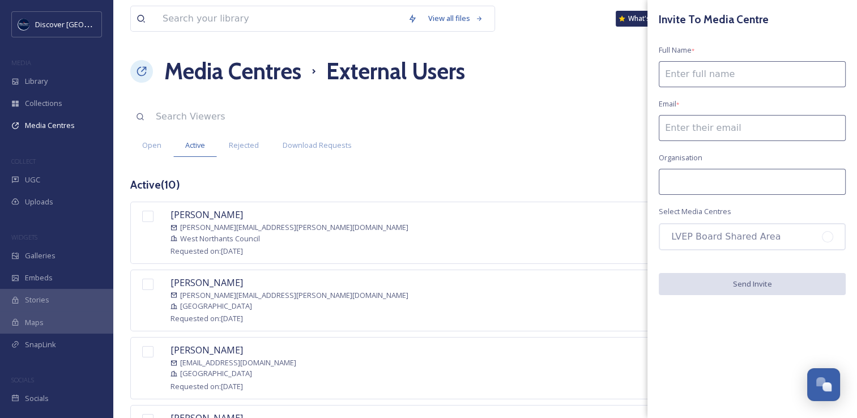
click at [719, 81] on input at bounding box center [751, 74] width 187 height 26
drag, startPoint x: 704, startPoint y: 77, endPoint x: 710, endPoint y: 74, distance: 6.3
click at [704, 77] on input at bounding box center [751, 74] width 187 height 26
type input "[PERSON_NAME]"
type input "[EMAIL_ADDRESS][DOMAIN_NAME]"
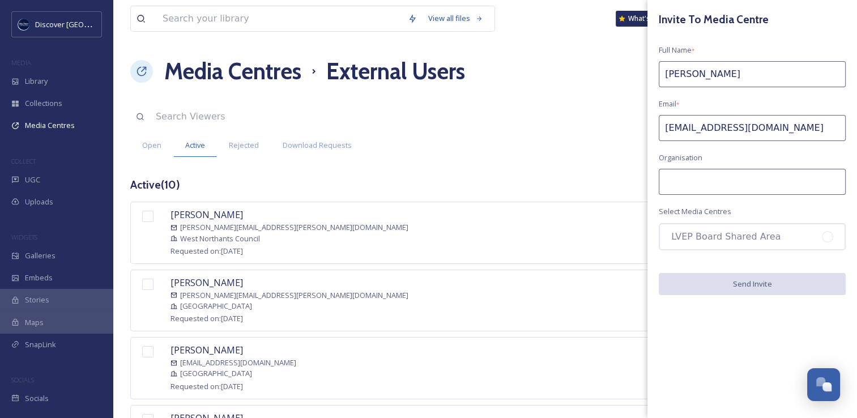
click at [711, 180] on input at bounding box center [751, 182] width 187 height 26
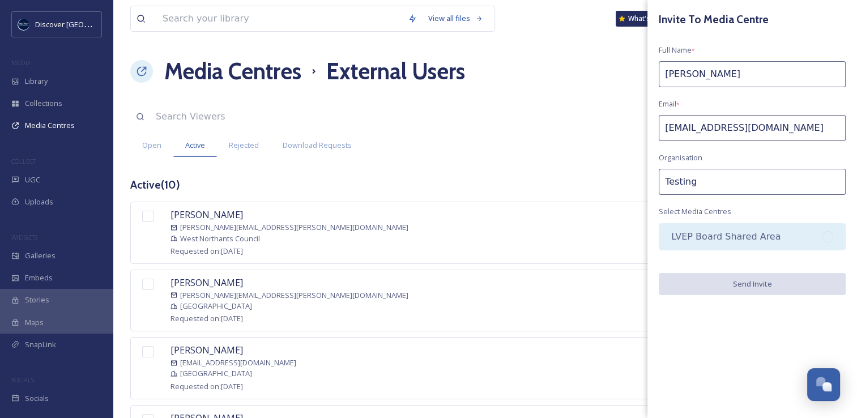
type input "Testing"
click at [743, 232] on div "LVEP Board Shared Area" at bounding box center [751, 236] width 187 height 27
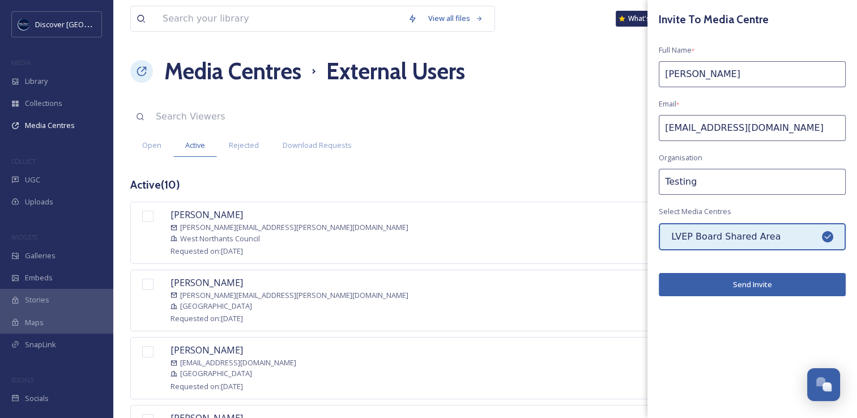
click at [718, 286] on button "Send Invite" at bounding box center [751, 284] width 187 height 23
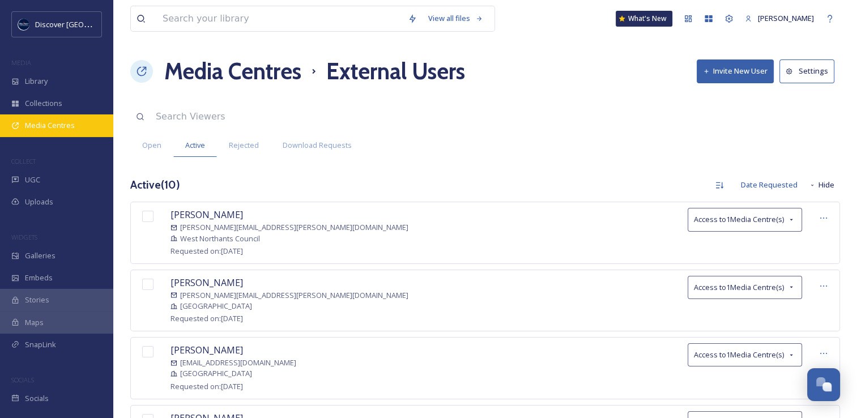
click at [67, 130] on span "Media Centres" at bounding box center [50, 125] width 50 height 11
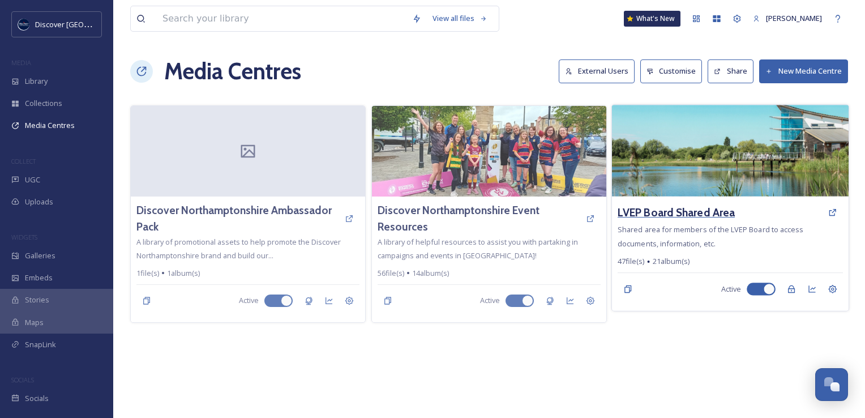
click at [675, 213] on h3 "LVEP Board Shared Area" at bounding box center [676, 212] width 117 height 16
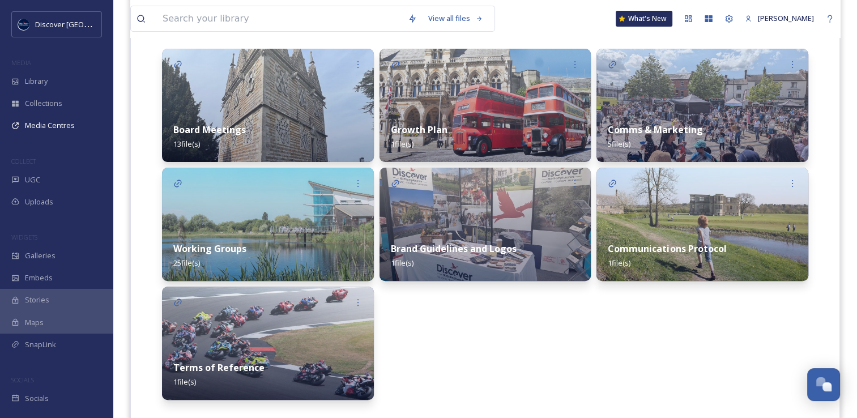
scroll to position [170, 0]
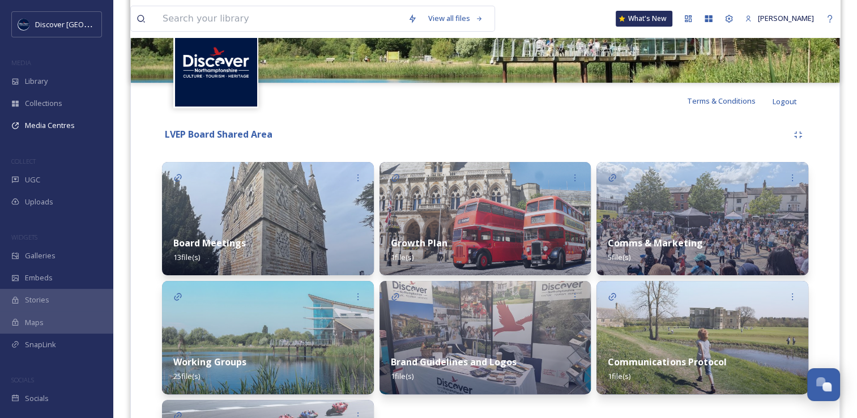
click at [521, 226] on div "Growth Plan 1 file(s)" at bounding box center [485, 250] width 212 height 50
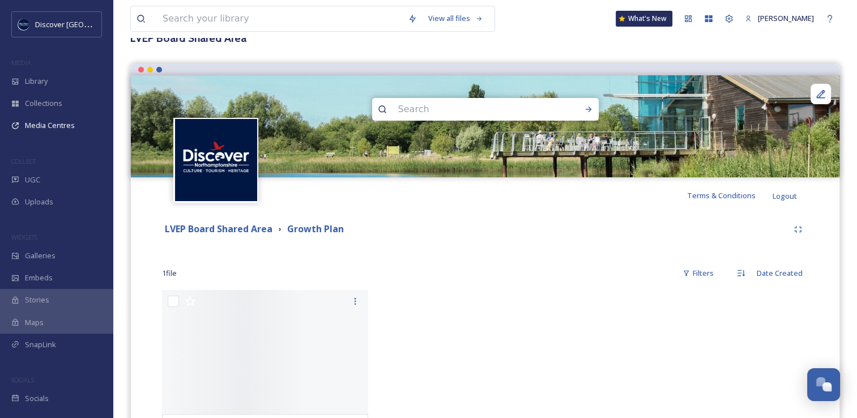
scroll to position [147, 0]
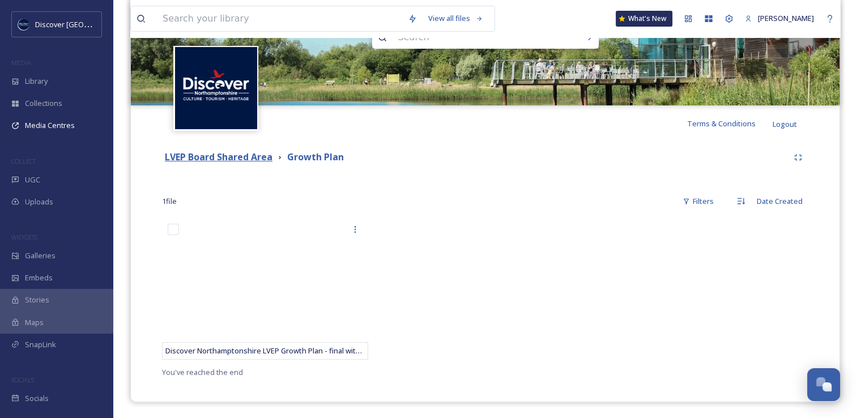
click at [255, 160] on strong "LVEP Board Shared Area" at bounding box center [219, 157] width 108 height 12
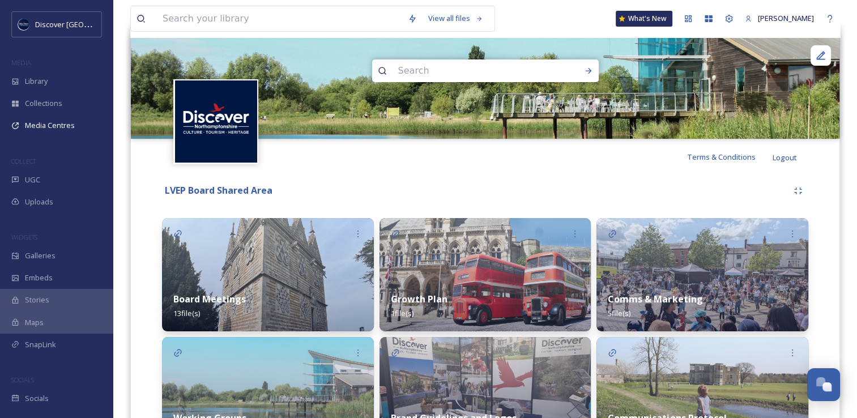
scroll to position [226, 0]
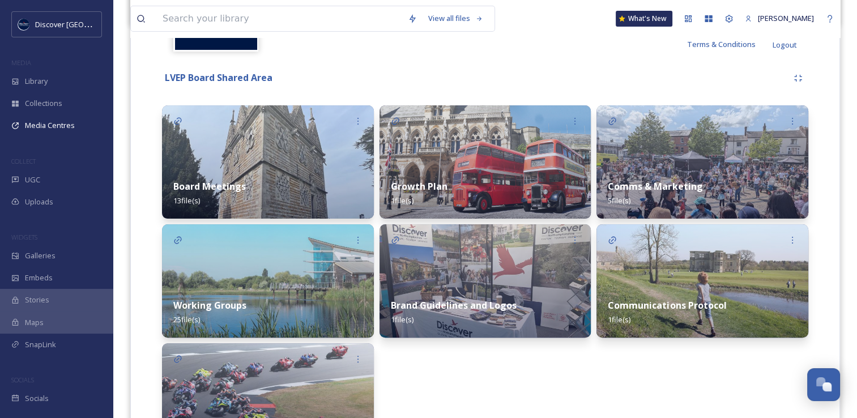
click at [284, 185] on div "Board Meetings 13 file(s)" at bounding box center [268, 193] width 212 height 50
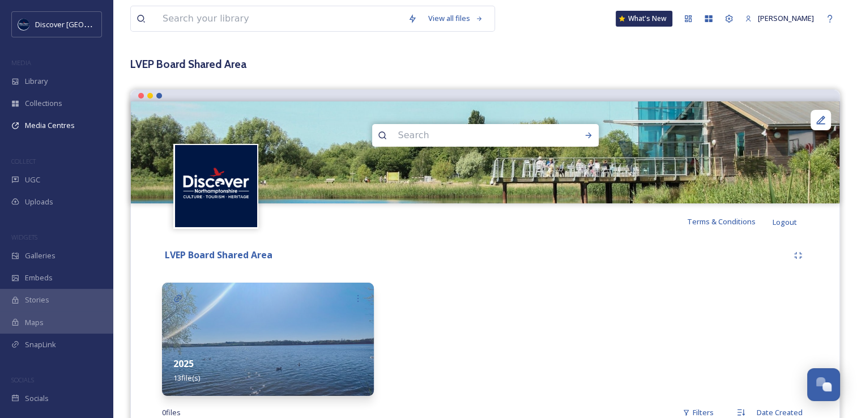
scroll to position [113, 0]
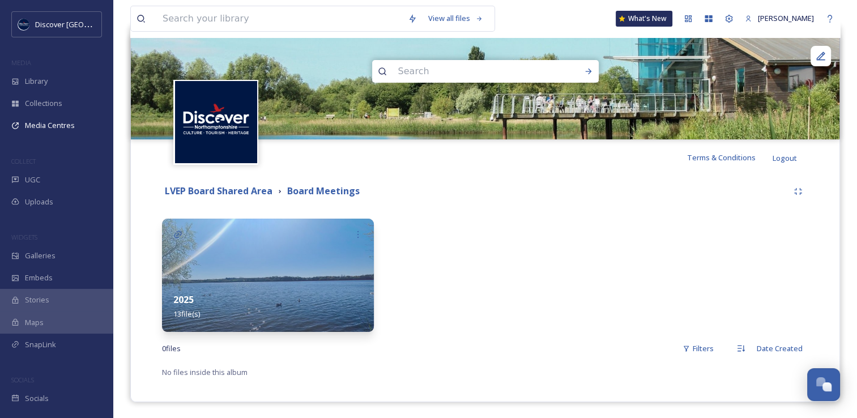
click at [296, 273] on img at bounding box center [268, 275] width 212 height 113
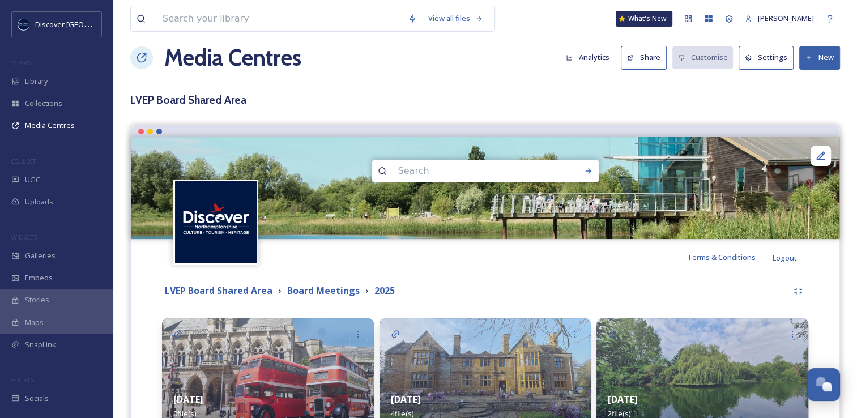
scroll to position [170, 0]
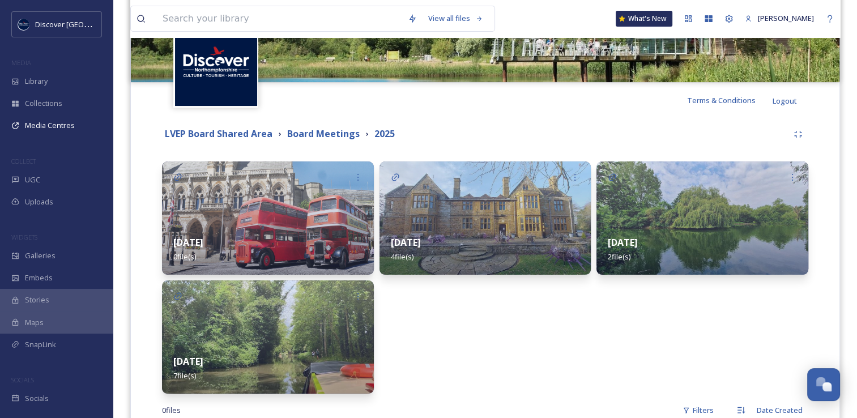
click at [255, 232] on div "[DATE] 0 file(s)" at bounding box center [268, 249] width 212 height 50
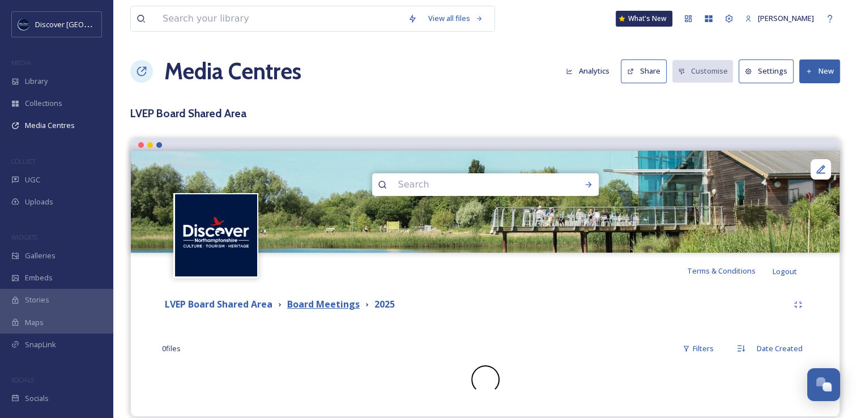
click at [325, 302] on strong "Board Meetings" at bounding box center [323, 304] width 72 height 12
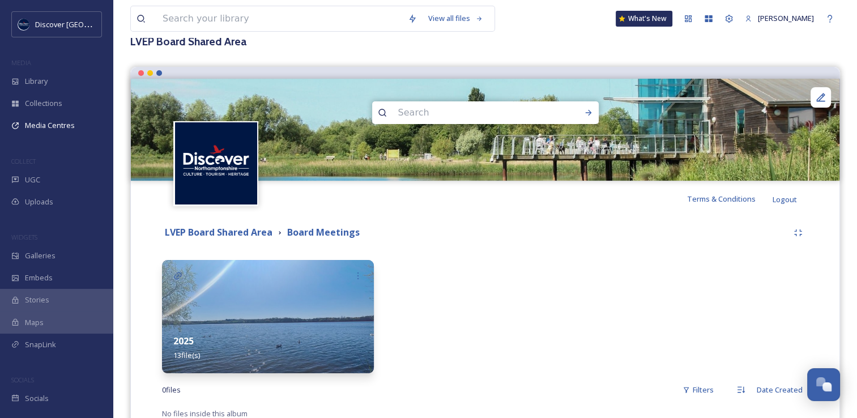
scroll to position [113, 0]
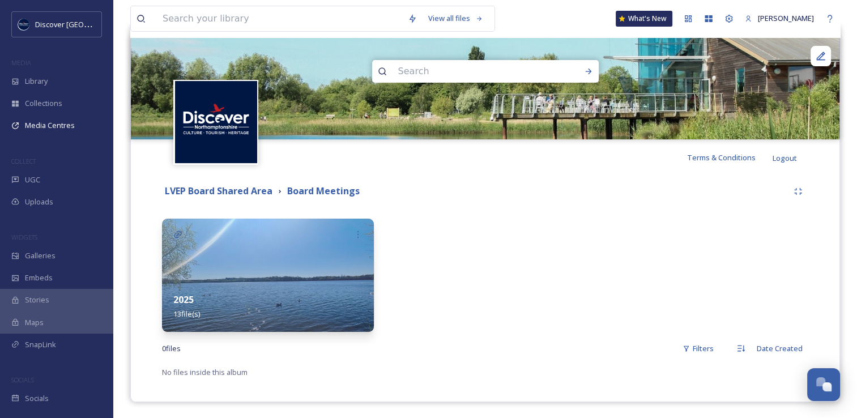
click at [274, 287] on div "2025 13 file(s)" at bounding box center [268, 306] width 212 height 50
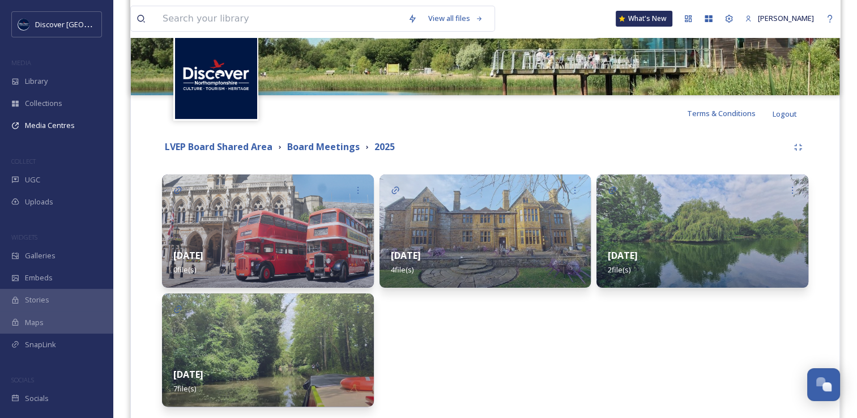
scroll to position [233, 0]
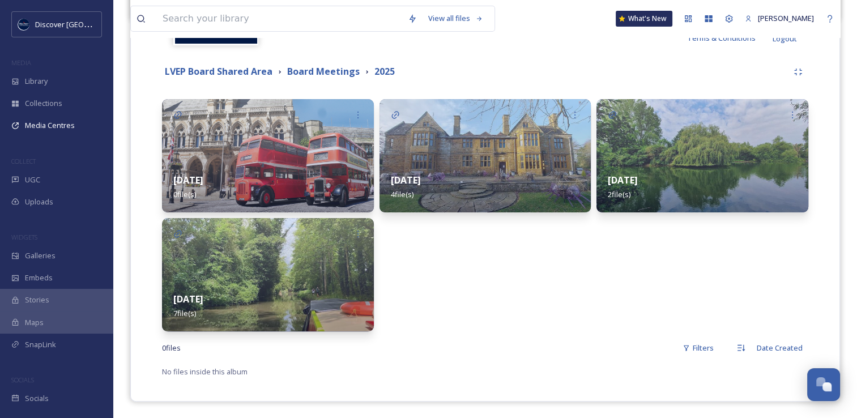
click at [245, 268] on img at bounding box center [268, 274] width 212 height 113
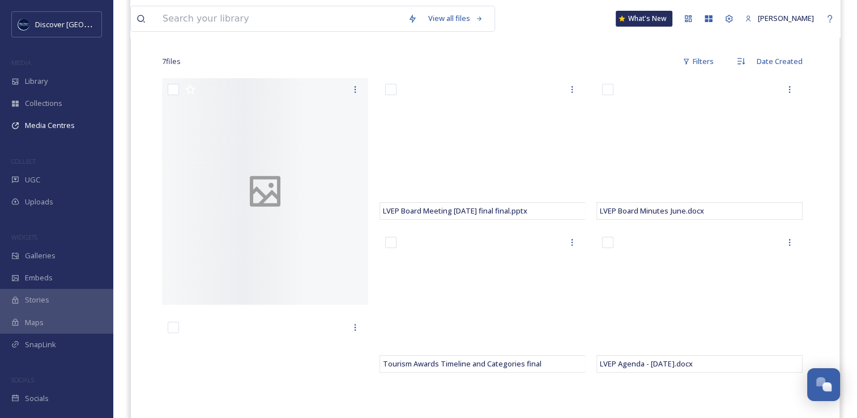
scroll to position [340, 0]
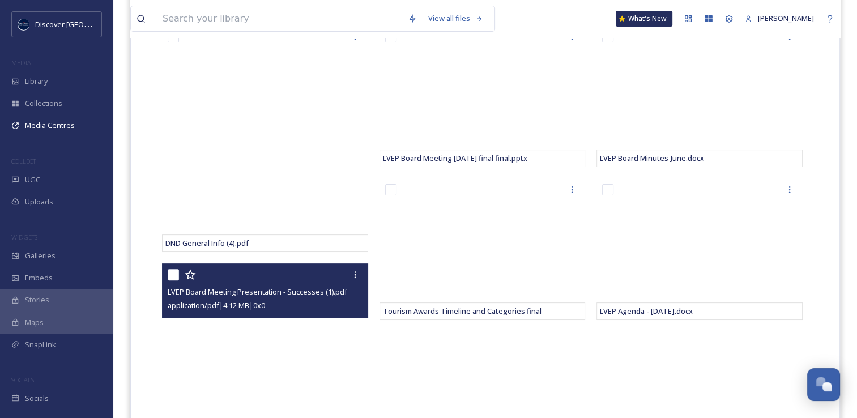
click at [315, 299] on div "application/pdf | 4.12 MB | 0 x 0" at bounding box center [267, 305] width 198 height 14
click at [231, 290] on span "LVEP Board Meeting Presentation - Successes (1).pdf" at bounding box center [257, 291] width 179 height 10
click at [351, 274] on icon at bounding box center [354, 274] width 9 height 9
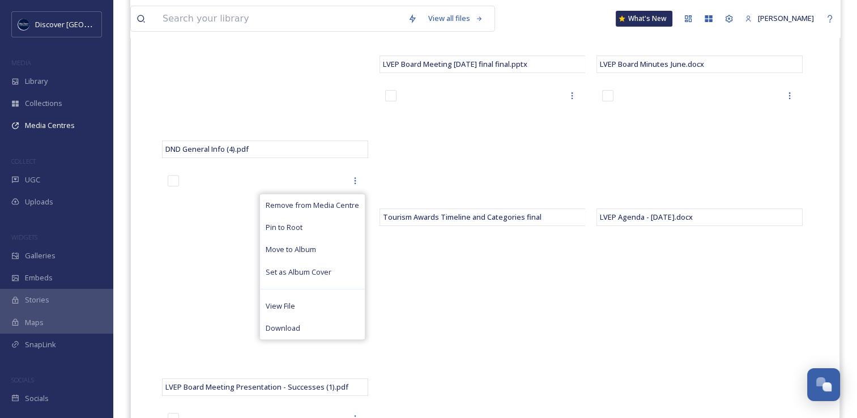
scroll to position [453, 0]
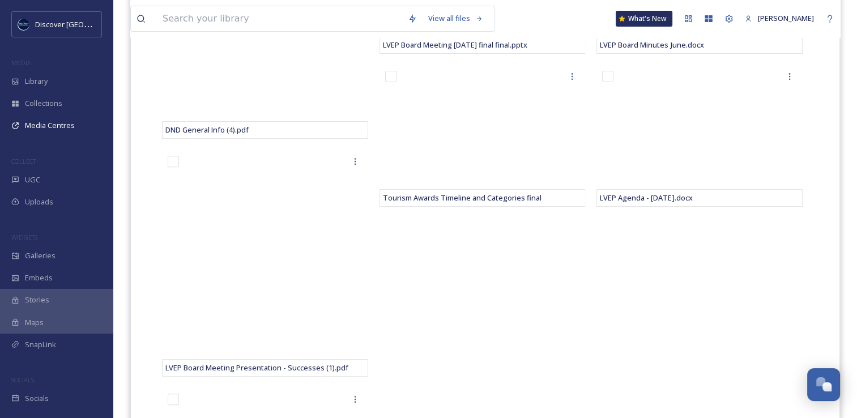
click at [433, 301] on div "LVEP Board Meeting [DATE] final final.pptx Tourism Awards Timeline and Categori…" at bounding box center [485, 266] width 212 height 708
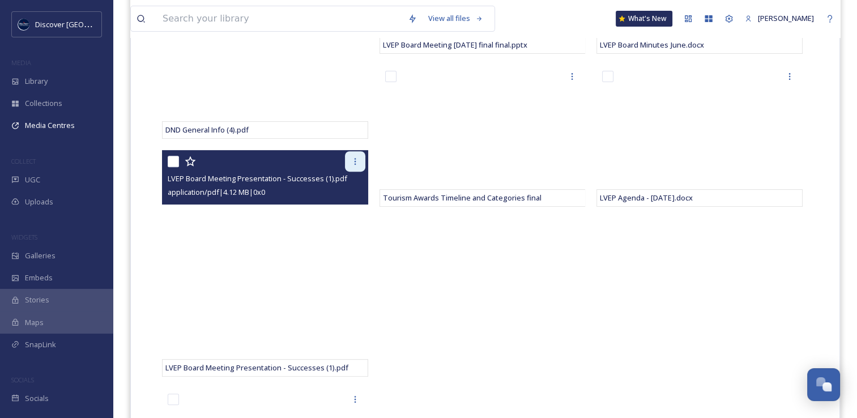
click at [351, 162] on icon at bounding box center [354, 161] width 9 height 9
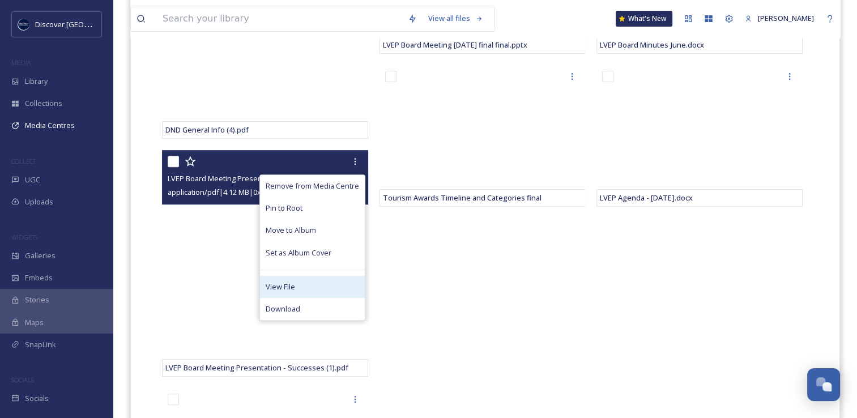
click at [303, 282] on div "View File" at bounding box center [312, 287] width 105 height 22
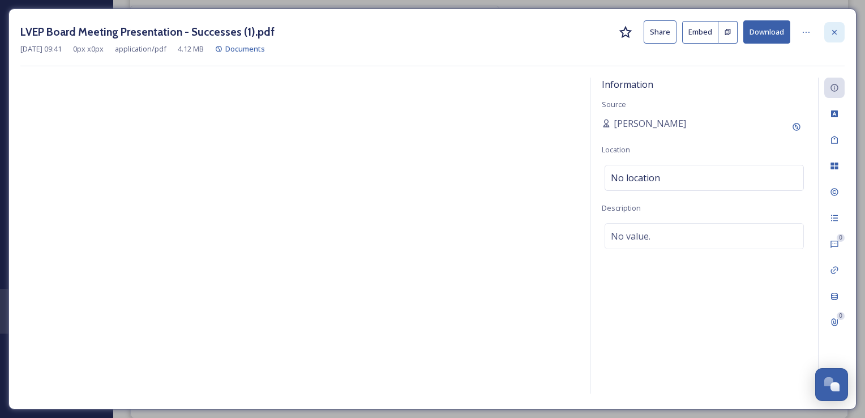
click at [833, 35] on icon at bounding box center [834, 32] width 9 height 9
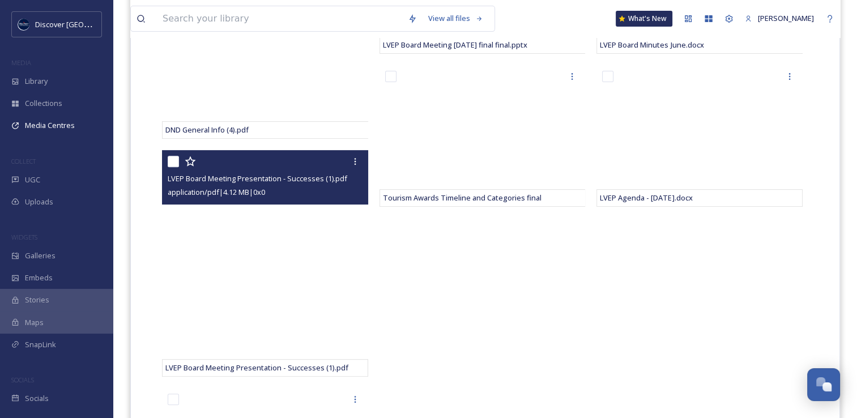
scroll to position [170, 0]
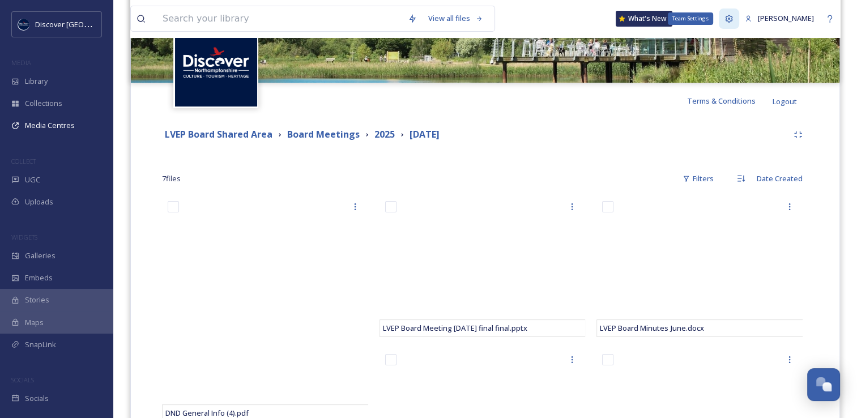
click at [725, 20] on icon at bounding box center [728, 18] width 9 height 9
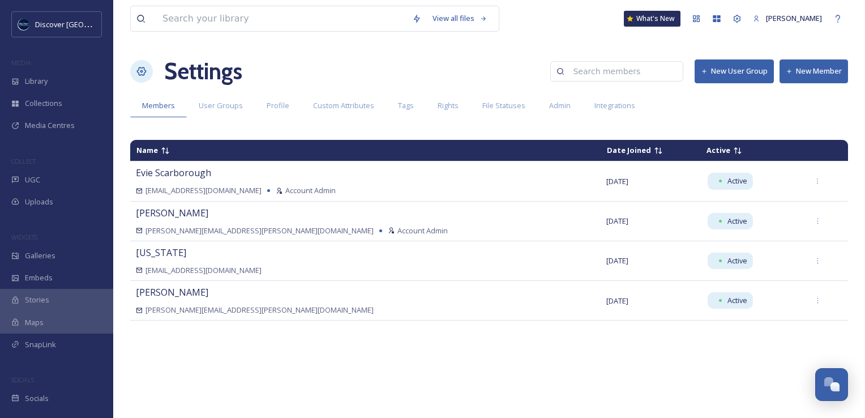
click at [816, 70] on button "New Member" at bounding box center [814, 70] width 69 height 23
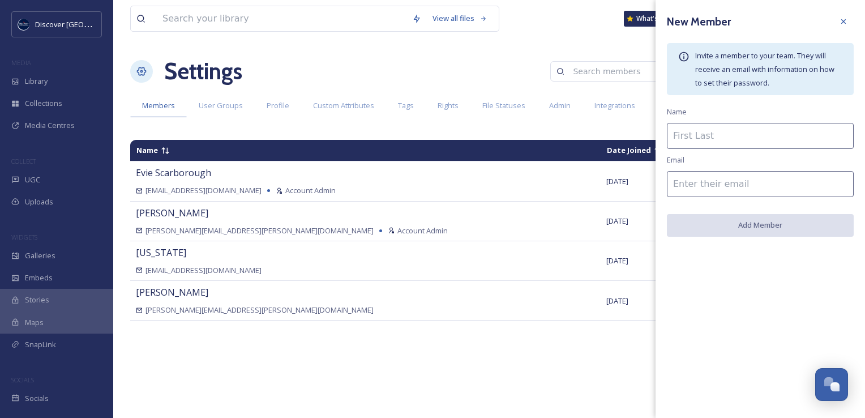
click at [695, 143] on input at bounding box center [760, 136] width 187 height 26
type input "[PERSON_NAME]"
click at [693, 176] on input at bounding box center [760, 184] width 187 height 26
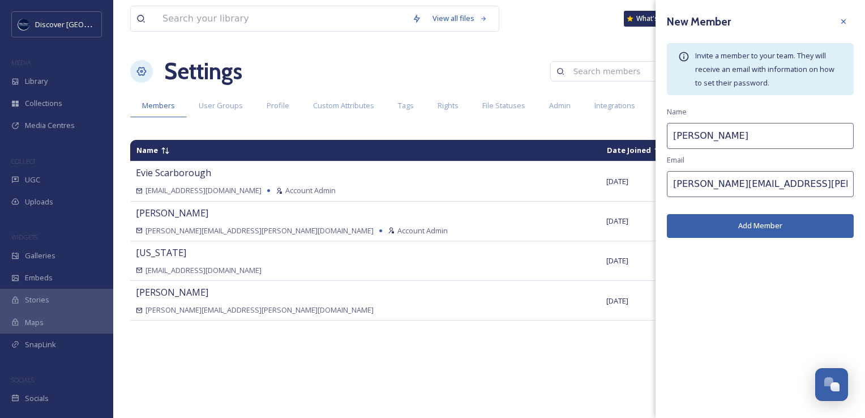
type input "[PERSON_NAME][EMAIL_ADDRESS][PERSON_NAME][DOMAIN_NAME]"
click at [763, 228] on button "Add Member" at bounding box center [760, 225] width 187 height 23
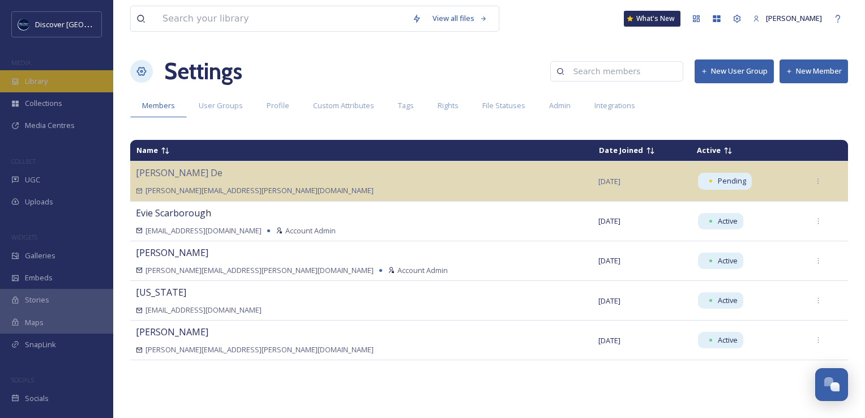
click at [41, 87] on div "Library" at bounding box center [56, 81] width 113 height 22
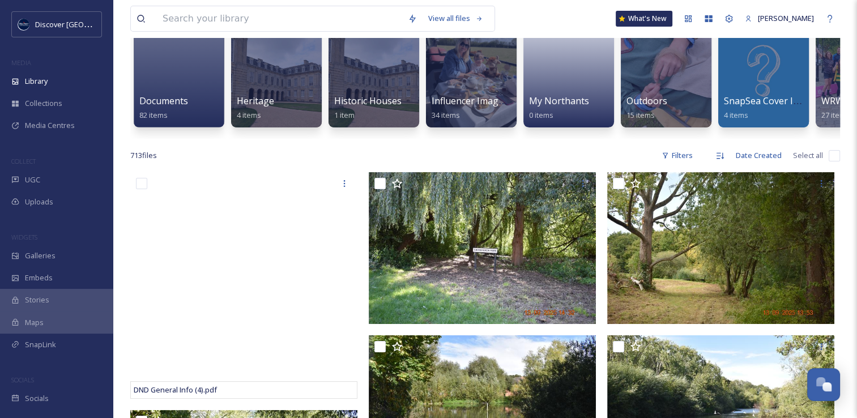
scroll to position [113, 0]
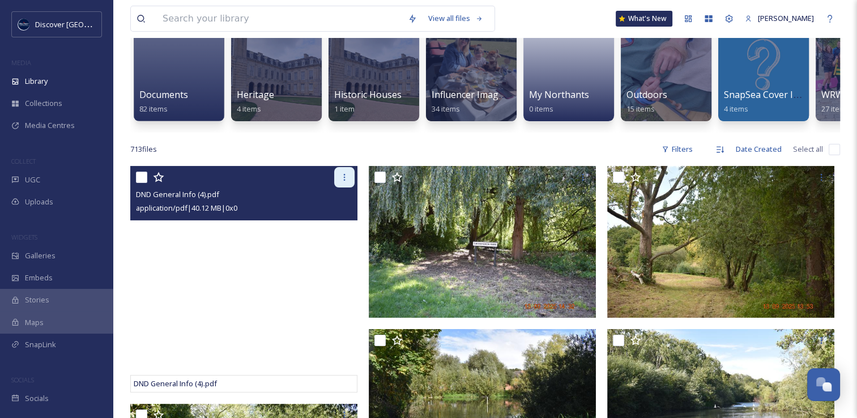
click at [350, 182] on div at bounding box center [344, 177] width 20 height 20
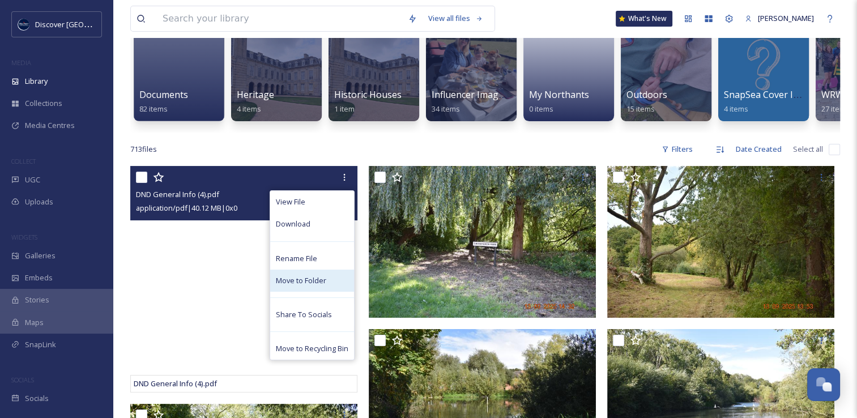
click at [313, 286] on span "Move to Folder" at bounding box center [301, 280] width 50 height 11
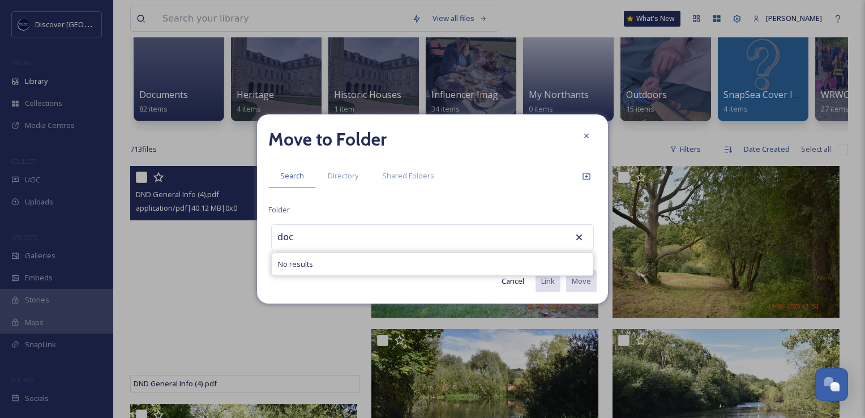
type input "doc"
click at [346, 187] on div "Move to Folder Search Directory Shared Folders Folder doc No results Cancel Lin…" at bounding box center [432, 208] width 351 height 189
click at [348, 183] on div "Directory" at bounding box center [343, 175] width 54 height 23
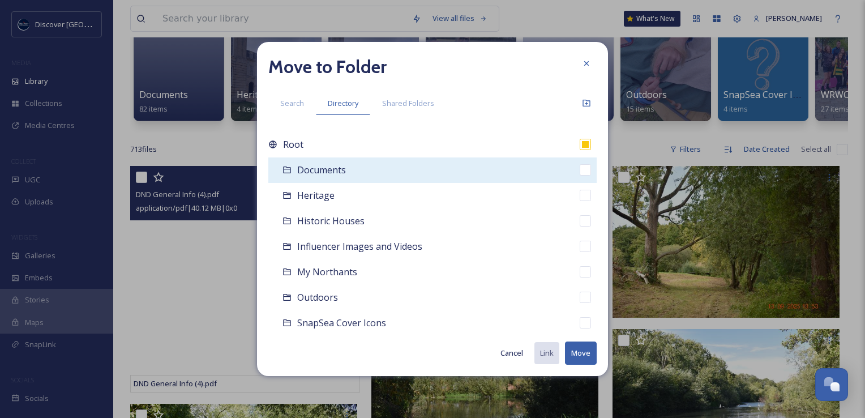
click at [343, 174] on span "Documents" at bounding box center [321, 170] width 49 height 12
checkbox input "false"
checkbox input "true"
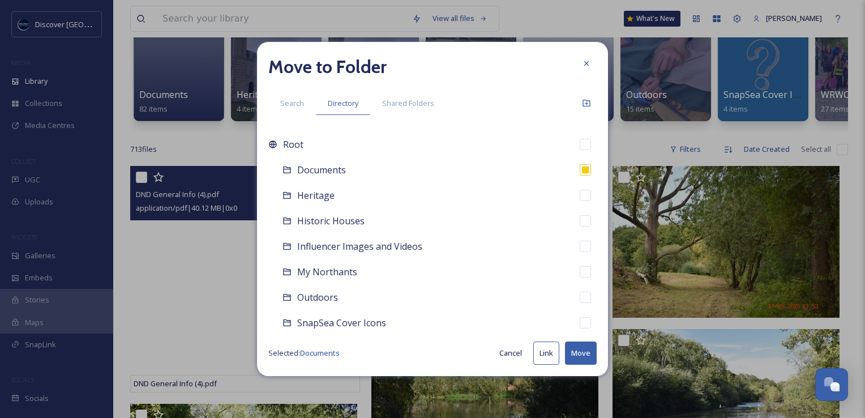
click at [579, 358] on button "Move" at bounding box center [581, 352] width 32 height 23
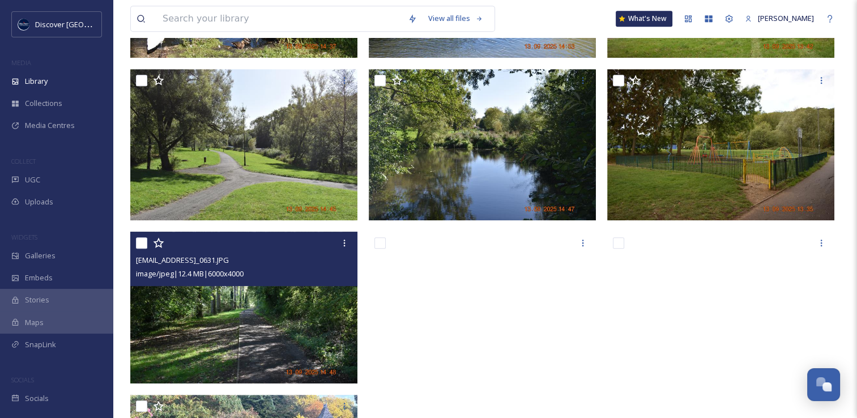
scroll to position [396, 0]
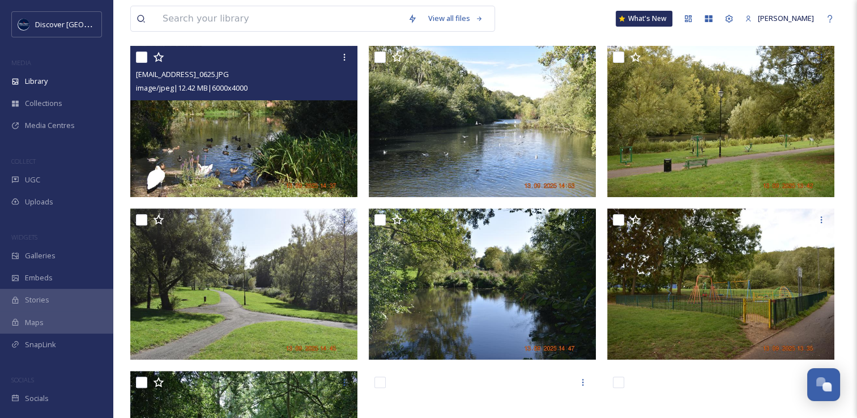
click at [256, 173] on img at bounding box center [243, 121] width 227 height 152
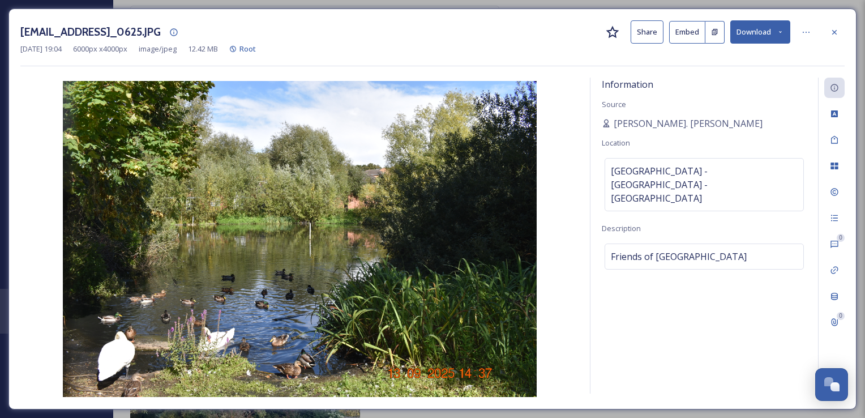
click at [756, 37] on button "Download" at bounding box center [760, 31] width 60 height 23
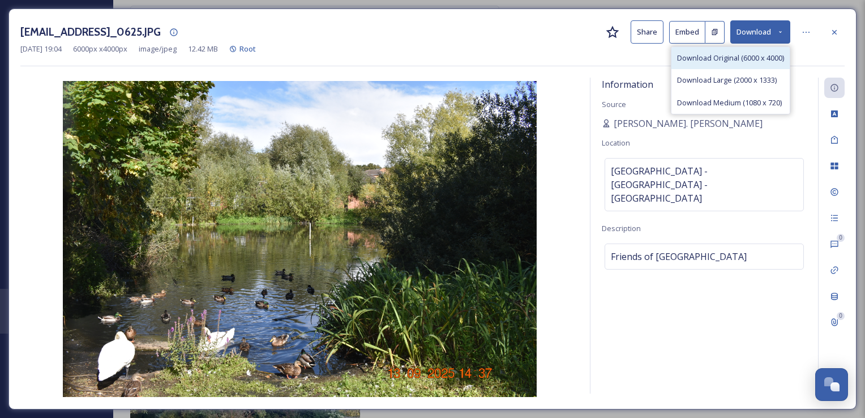
click at [714, 60] on span "Download Original (6000 x 4000)" at bounding box center [730, 58] width 107 height 11
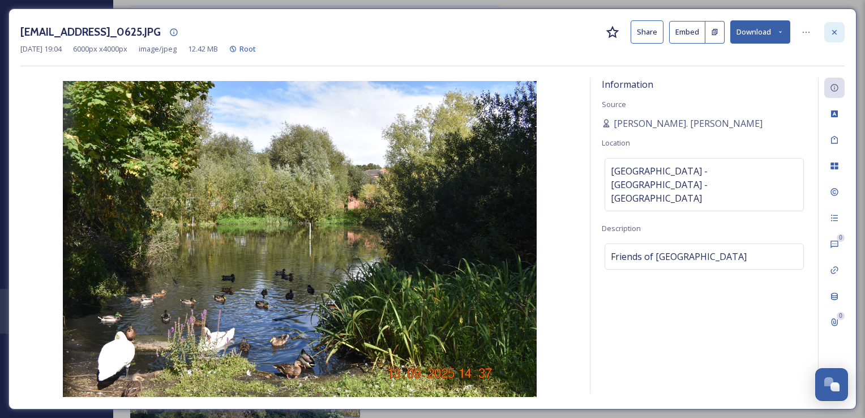
click at [837, 31] on icon at bounding box center [834, 32] width 9 height 9
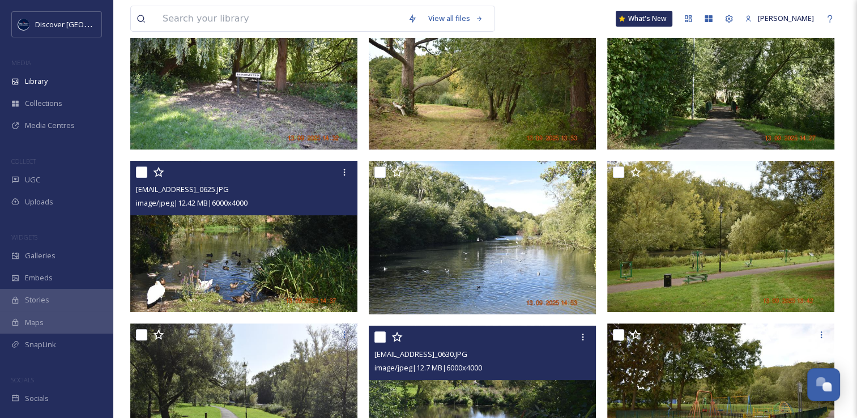
scroll to position [226, 0]
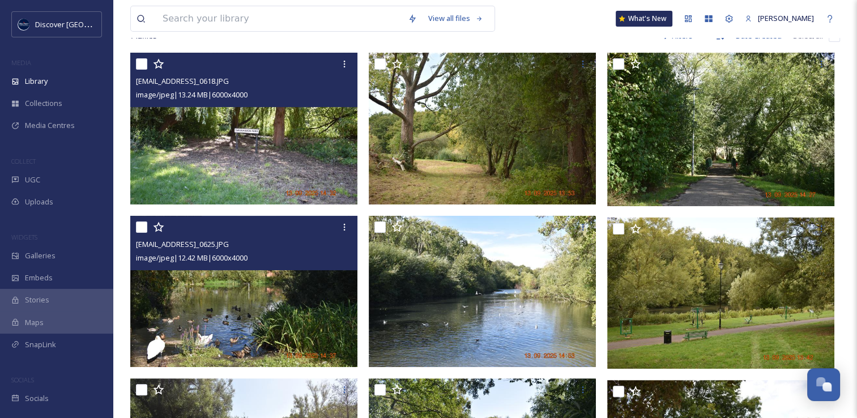
click at [280, 146] on img at bounding box center [243, 129] width 227 height 152
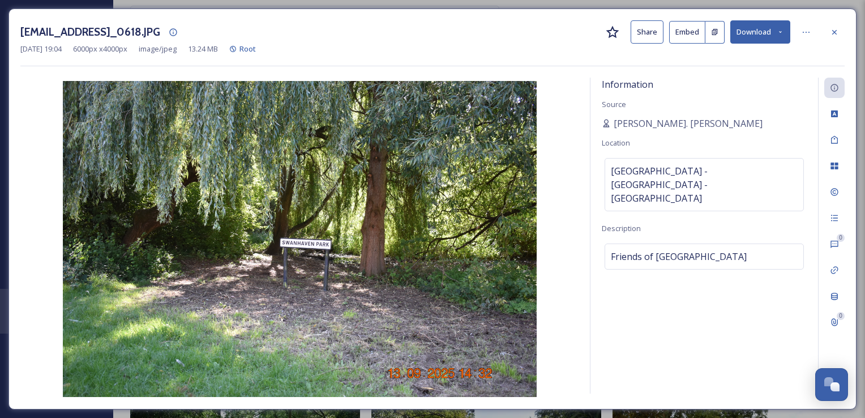
click at [763, 37] on button "Download" at bounding box center [760, 31] width 60 height 23
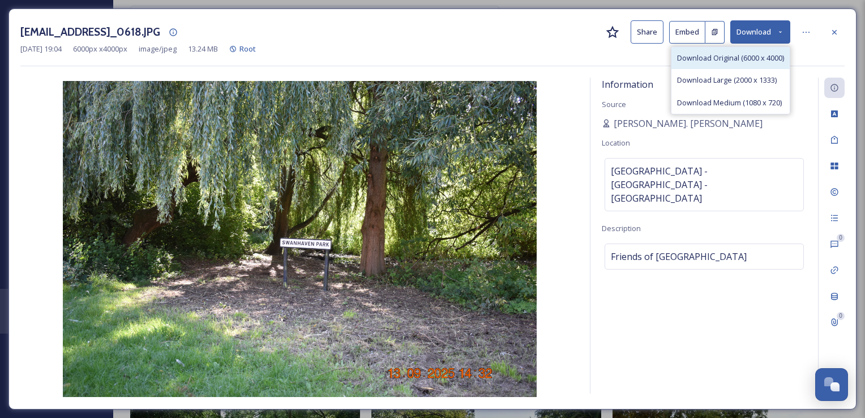
click at [738, 62] on span "Download Original (6000 x 4000)" at bounding box center [730, 58] width 107 height 11
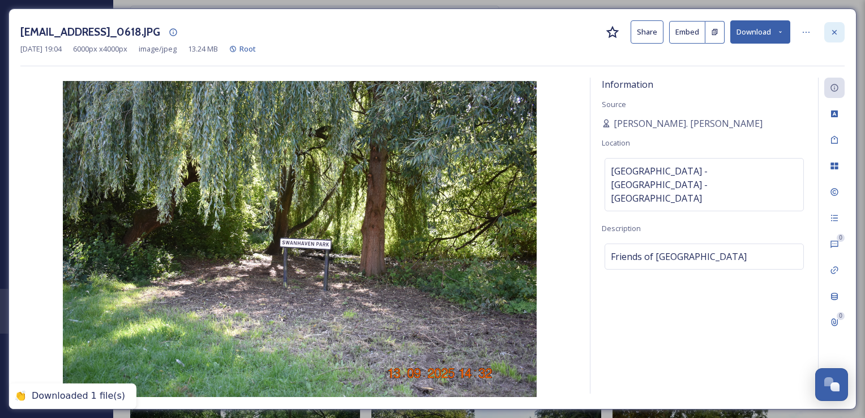
click at [840, 32] on div at bounding box center [834, 32] width 20 height 20
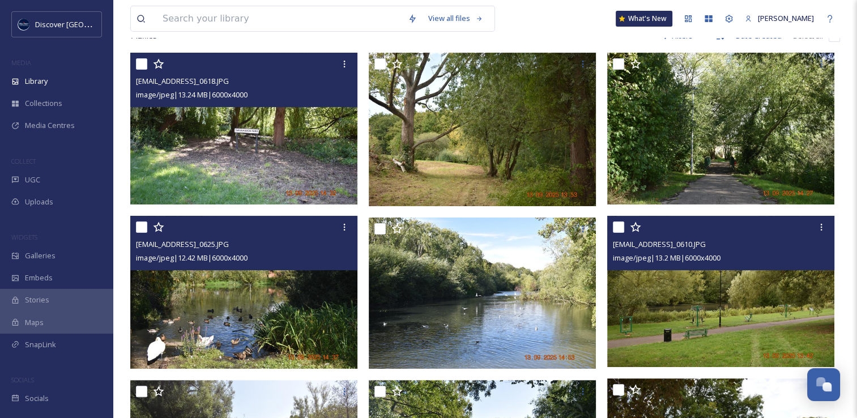
click at [628, 281] on img at bounding box center [720, 291] width 227 height 152
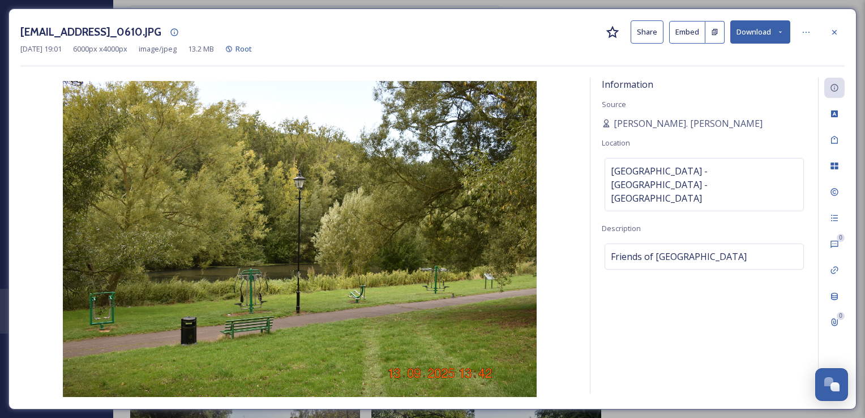
click at [787, 38] on button "Download" at bounding box center [760, 31] width 60 height 23
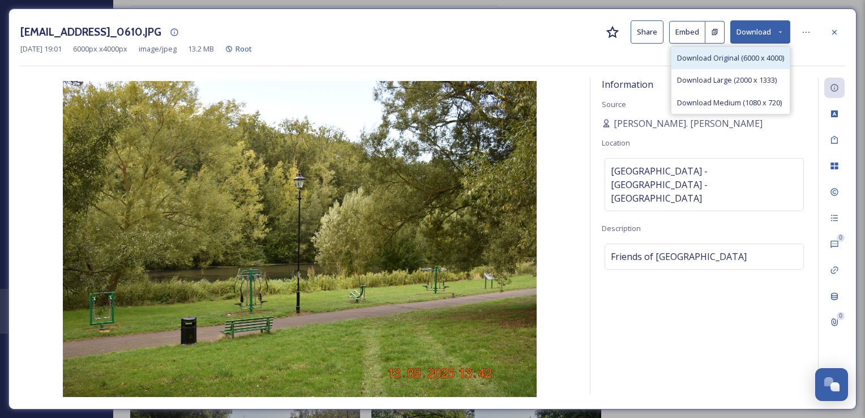
click at [752, 63] on div "Download Original (6000 x 4000)" at bounding box center [730, 58] width 118 height 22
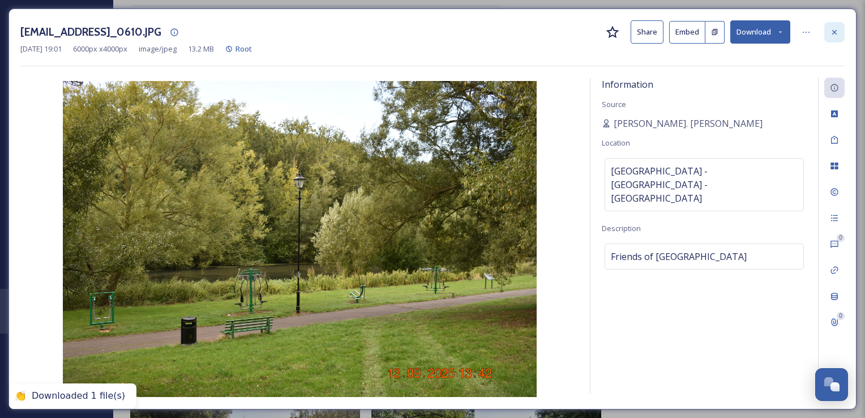
click at [837, 38] on div at bounding box center [834, 32] width 20 height 20
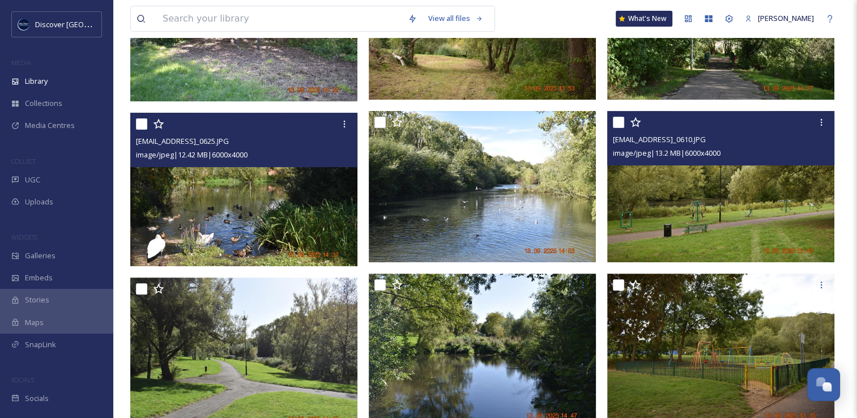
scroll to position [340, 0]
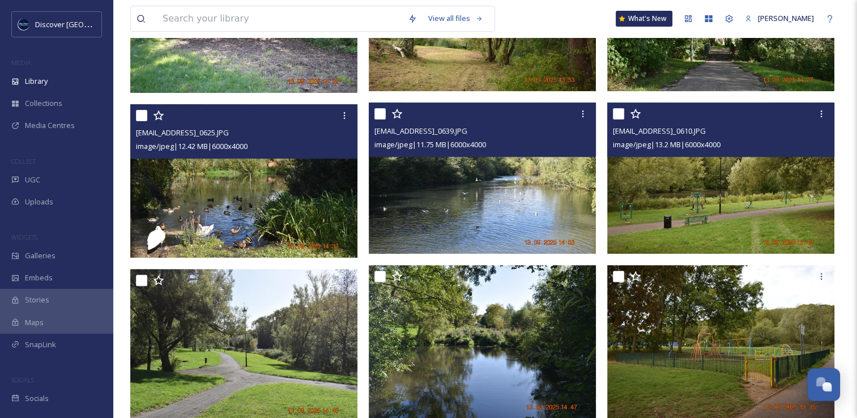
click at [462, 232] on img at bounding box center [482, 178] width 227 height 152
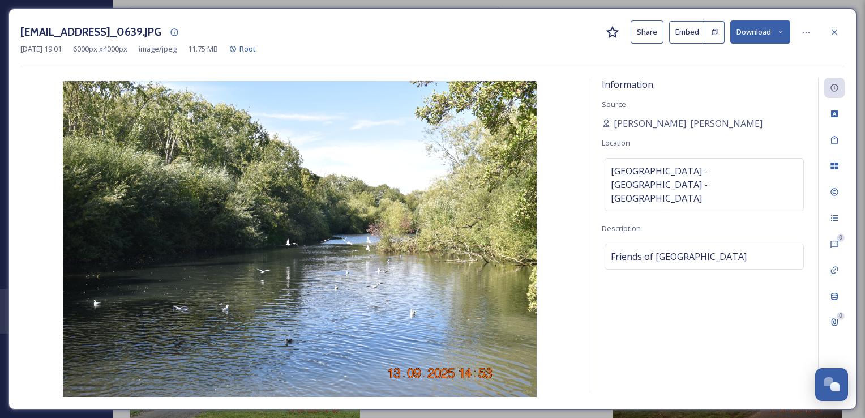
click at [776, 37] on button "Download" at bounding box center [760, 31] width 60 height 23
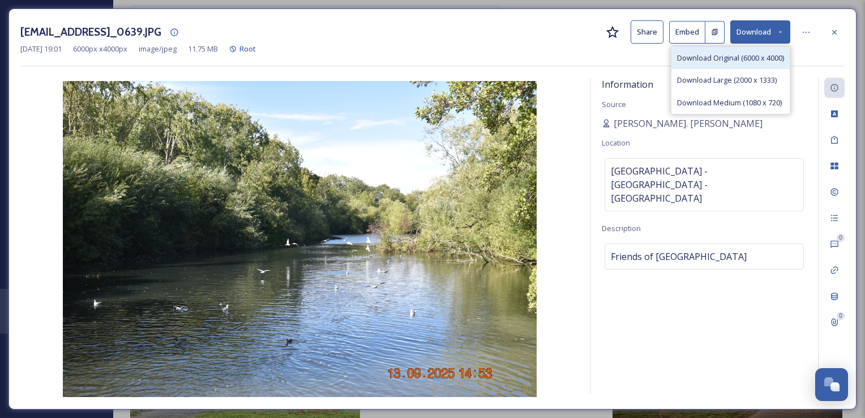
click at [747, 58] on span "Download Original (6000 x 4000)" at bounding box center [730, 58] width 107 height 11
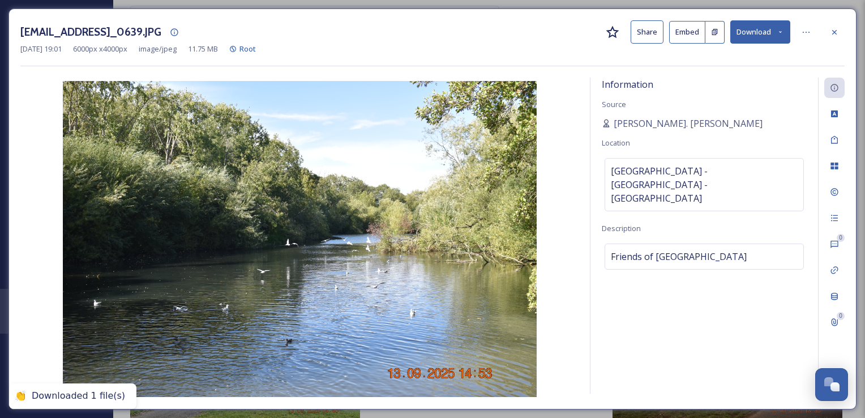
click at [836, 33] on icon at bounding box center [834, 31] width 5 height 5
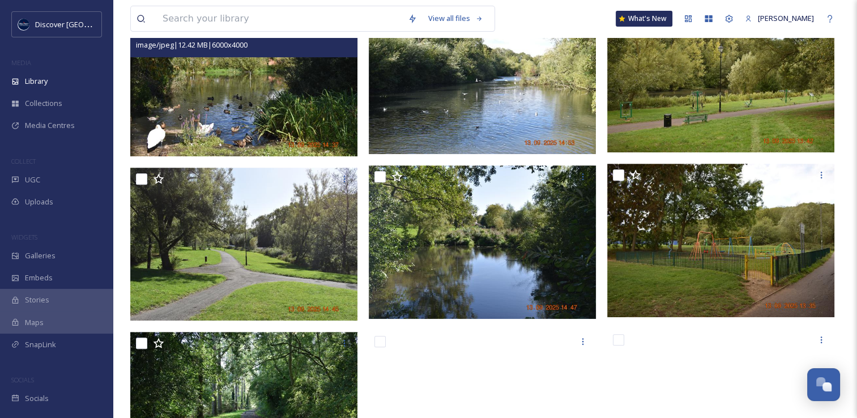
scroll to position [453, 0]
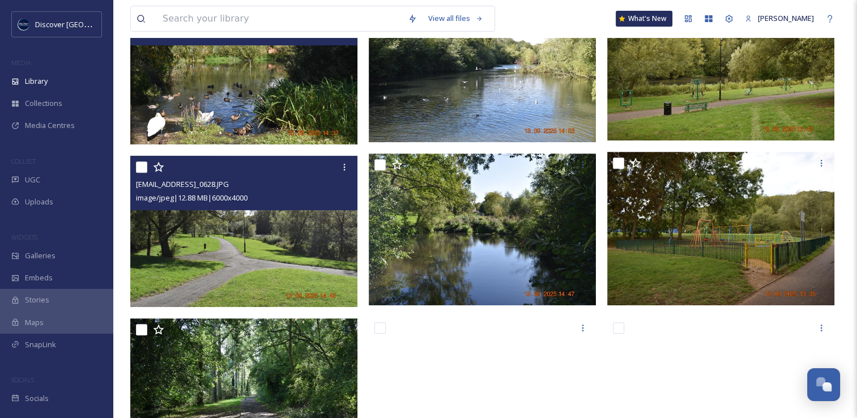
click at [231, 249] on img at bounding box center [243, 231] width 227 height 152
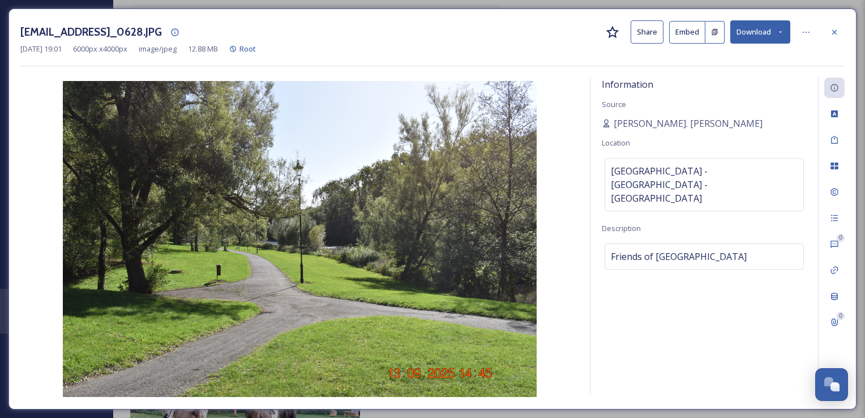
click at [767, 40] on button "Download" at bounding box center [760, 31] width 60 height 23
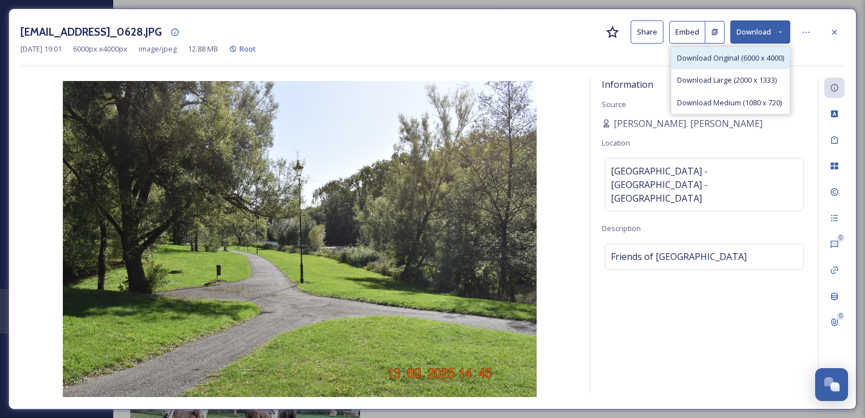
click at [734, 61] on span "Download Original (6000 x 4000)" at bounding box center [730, 58] width 107 height 11
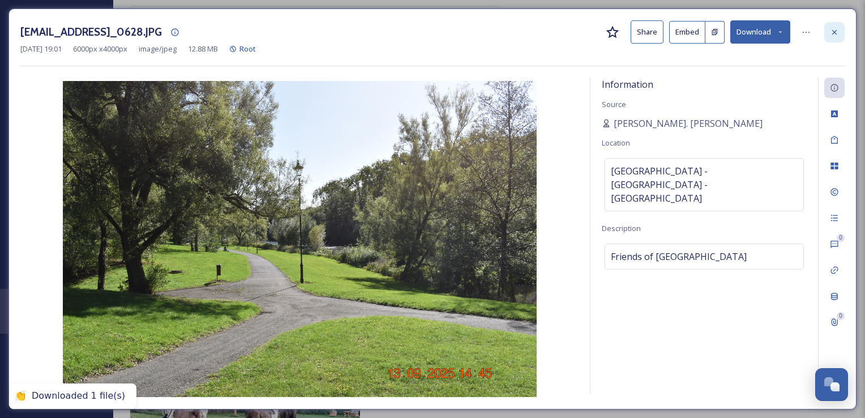
click at [832, 32] on icon at bounding box center [834, 32] width 9 height 9
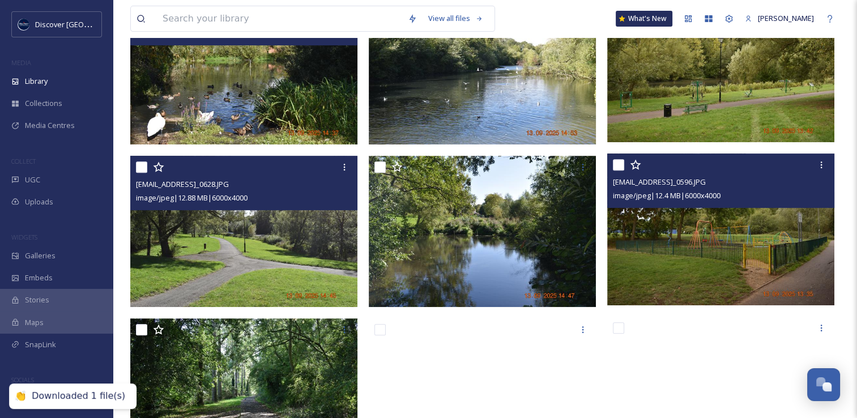
click at [663, 231] on img at bounding box center [720, 229] width 227 height 152
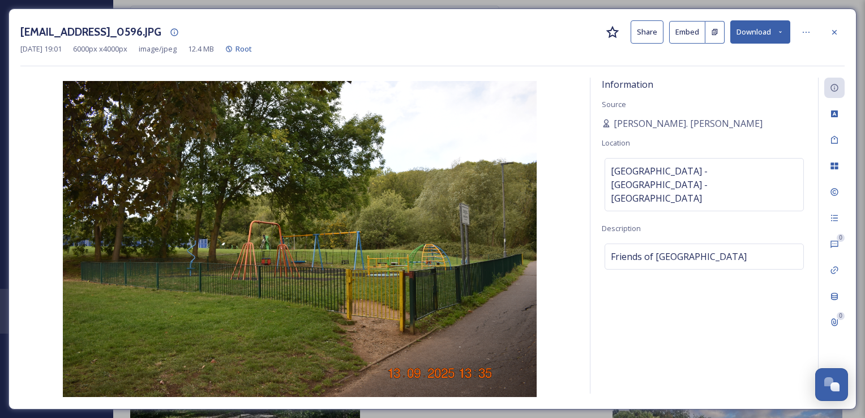
click at [765, 34] on button "Download" at bounding box center [760, 31] width 60 height 23
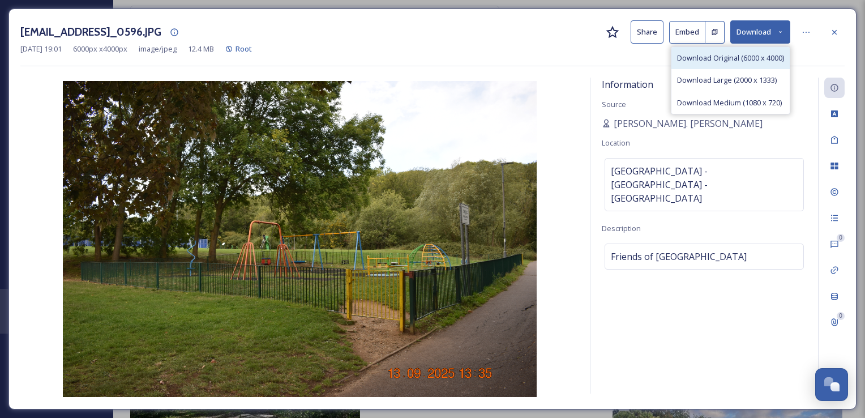
click at [728, 58] on span "Download Original (6000 x 4000)" at bounding box center [730, 58] width 107 height 11
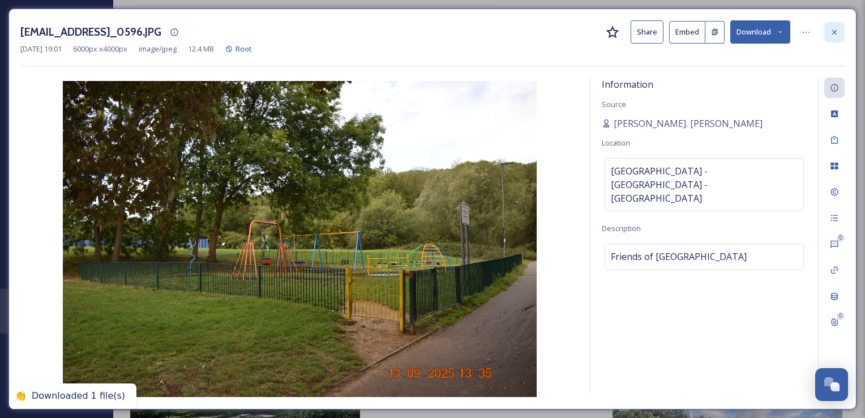
click at [837, 33] on icon at bounding box center [834, 32] width 9 height 9
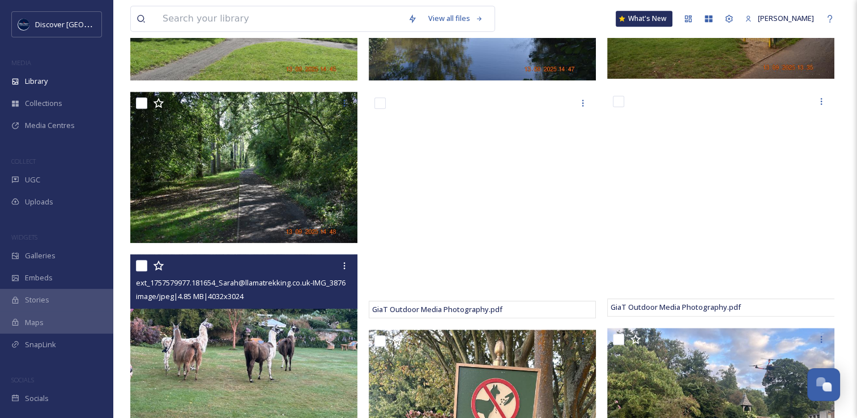
scroll to position [962, 0]
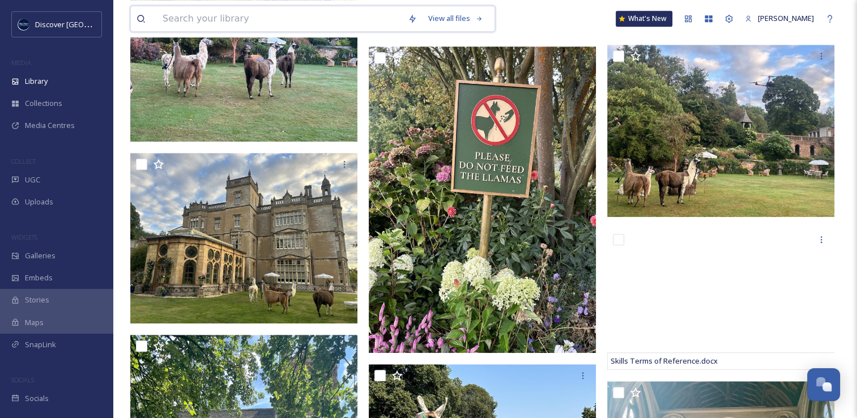
click at [206, 22] on input at bounding box center [279, 18] width 245 height 25
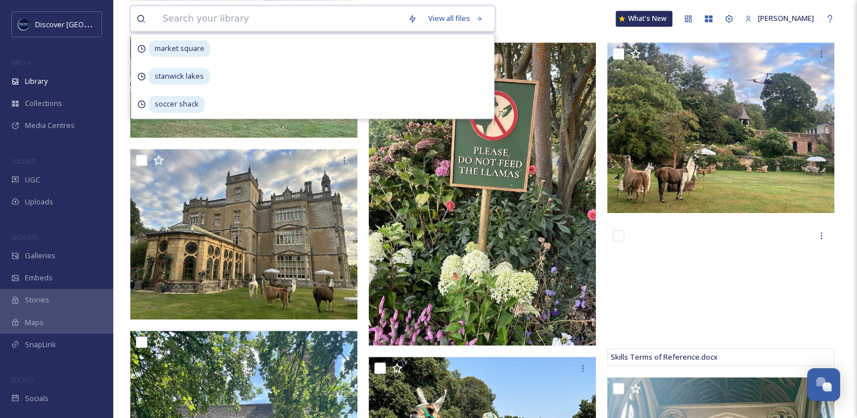
scroll to position [958, 0]
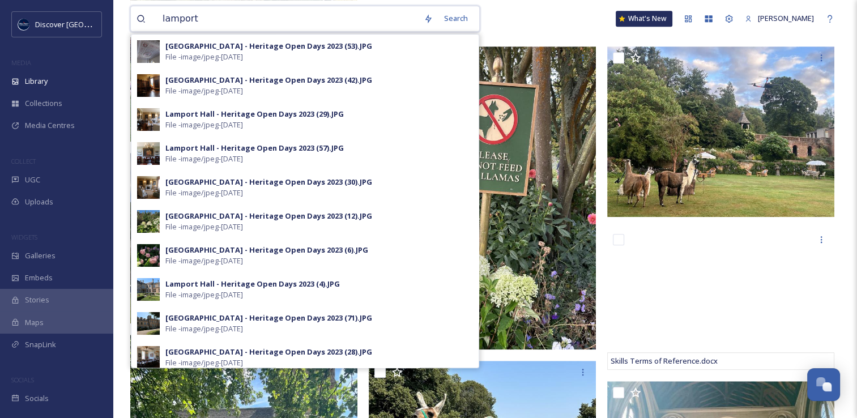
click at [275, 23] on input "lamport" at bounding box center [287, 18] width 261 height 25
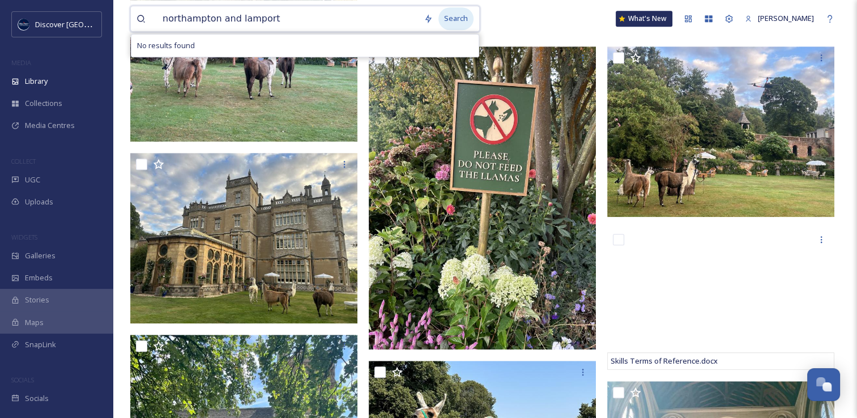
type input "northampton and lamport"
click at [442, 17] on div "Search" at bounding box center [455, 18] width 35 height 22
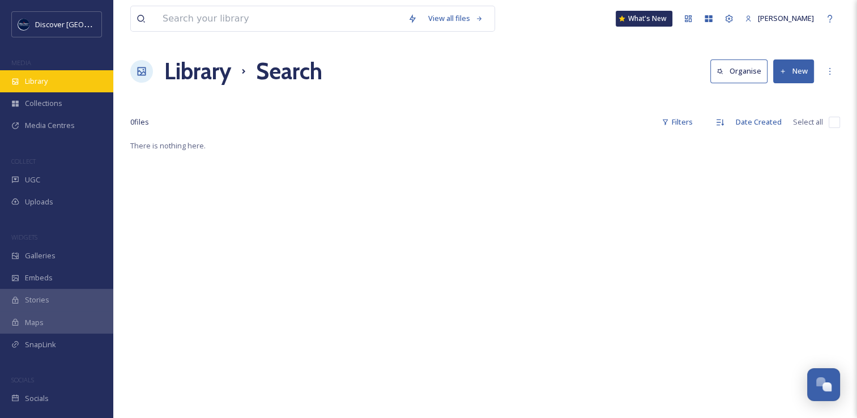
click at [66, 89] on div "Library" at bounding box center [56, 81] width 113 height 22
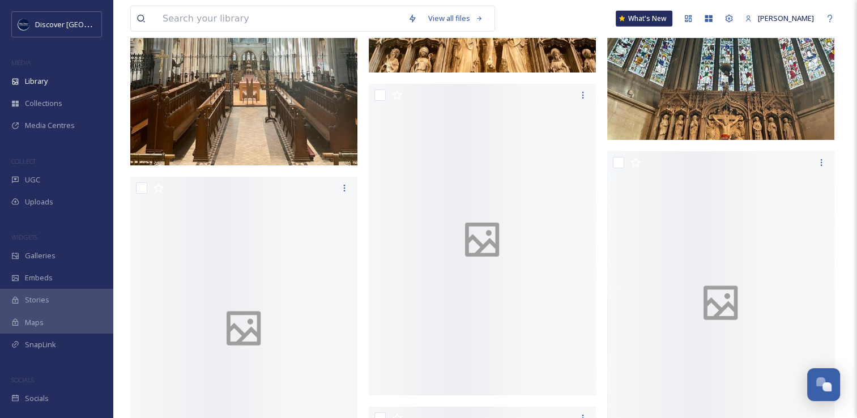
scroll to position [2863, 0]
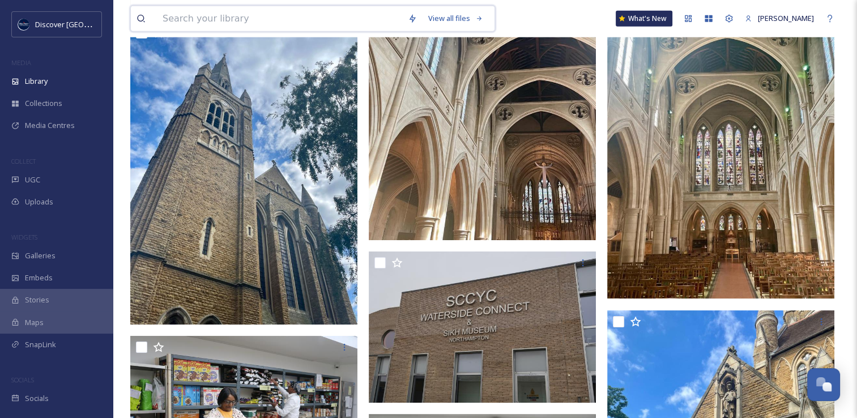
click at [279, 25] on input at bounding box center [279, 18] width 245 height 25
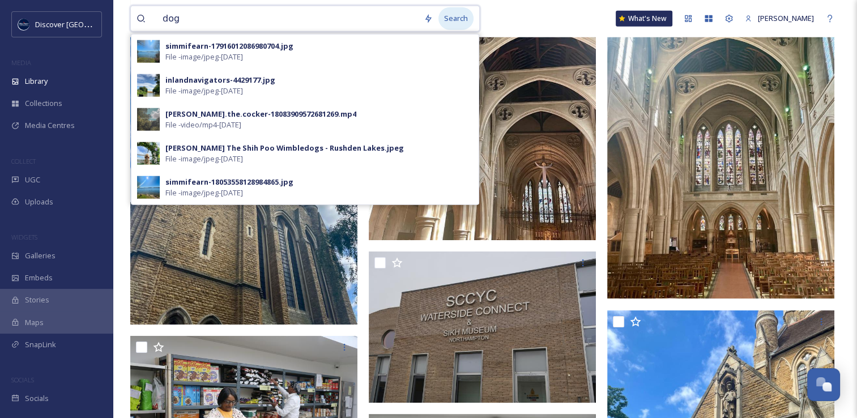
type input "dog"
click at [460, 20] on div "Search" at bounding box center [455, 18] width 35 height 22
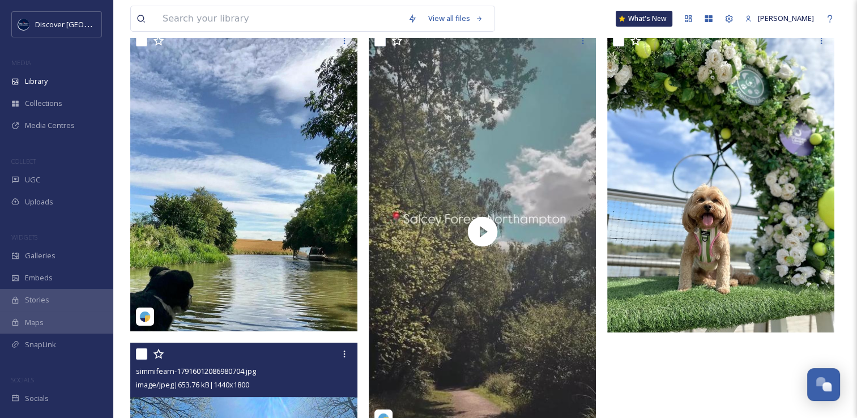
scroll to position [42, 0]
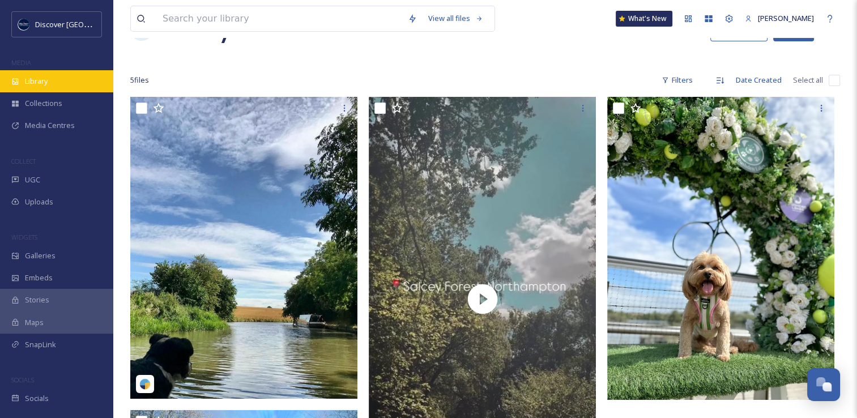
click at [41, 83] on span "Library" at bounding box center [36, 81] width 23 height 11
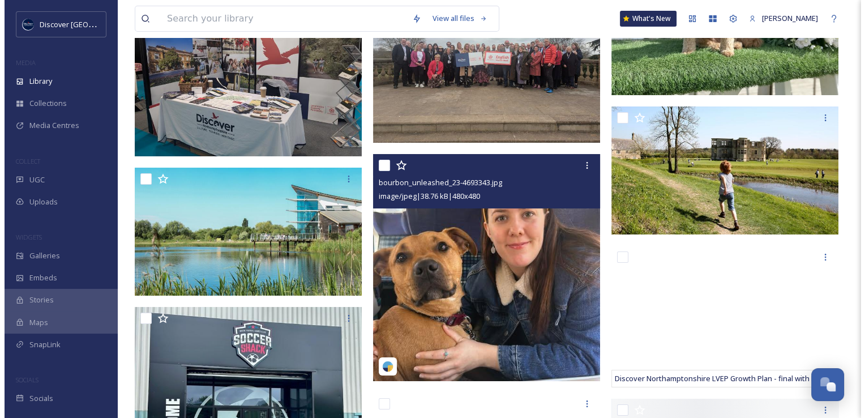
scroll to position [38336, 0]
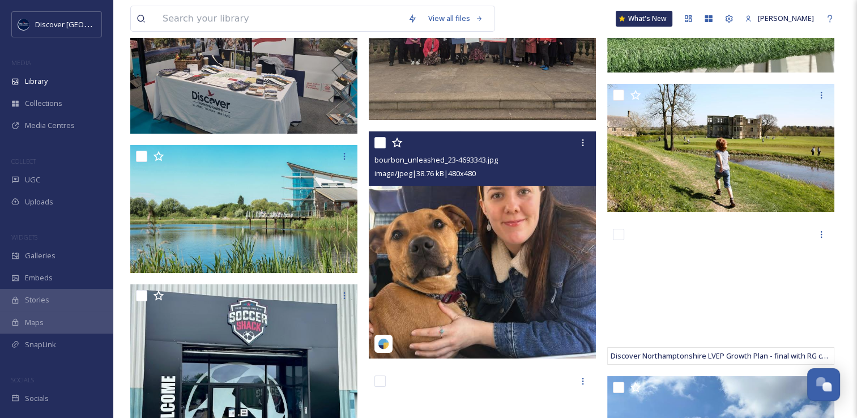
click at [448, 270] on img at bounding box center [482, 244] width 227 height 227
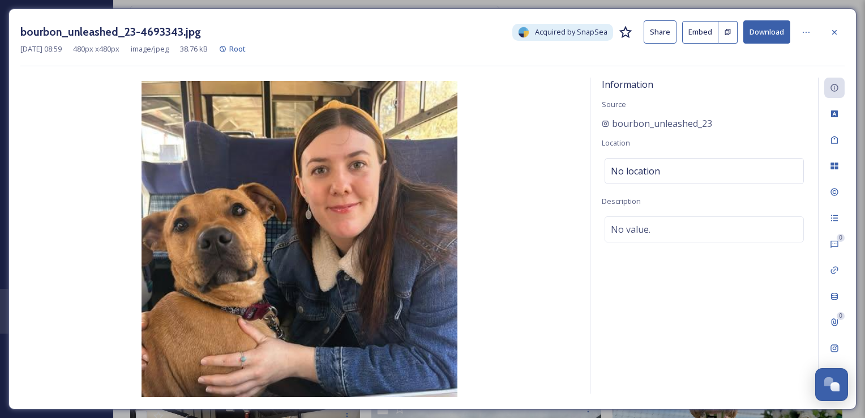
click at [776, 37] on button "Download" at bounding box center [766, 31] width 47 height 23
click at [541, 100] on img at bounding box center [299, 239] width 558 height 316
drag, startPoint x: 721, startPoint y: 121, endPoint x: 609, endPoint y: 129, distance: 112.3
click at [609, 129] on div "bourbon_unleashed_23" at bounding box center [704, 124] width 205 height 14
copy span "bourbon_unleashed_23"
